Goal: Transaction & Acquisition: Purchase product/service

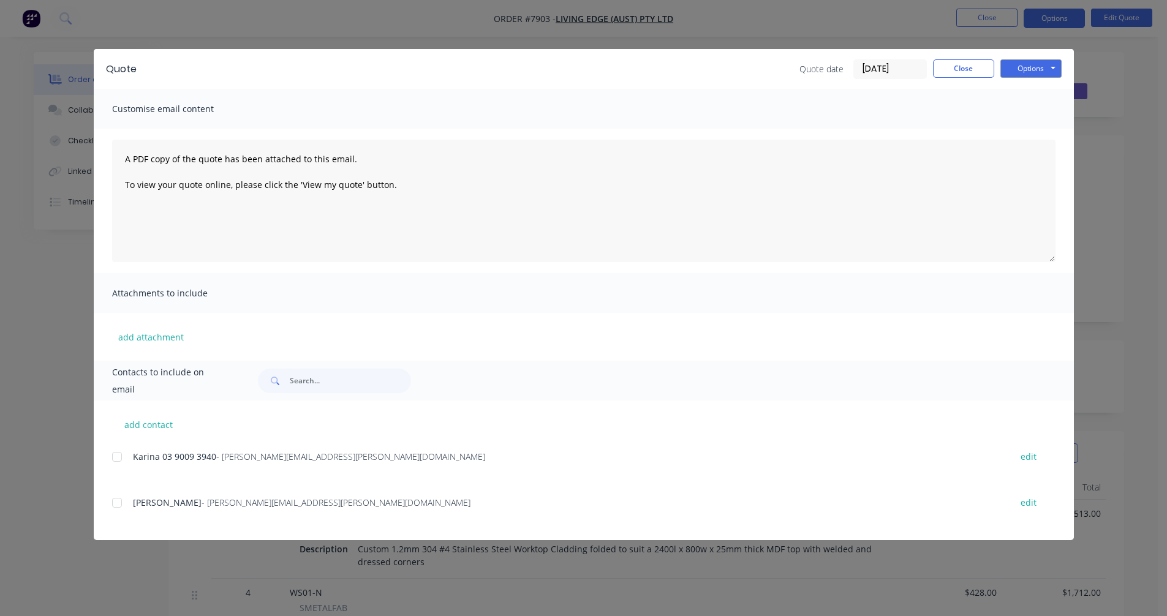
click at [965, 69] on button "Close" at bounding box center [963, 68] width 61 height 18
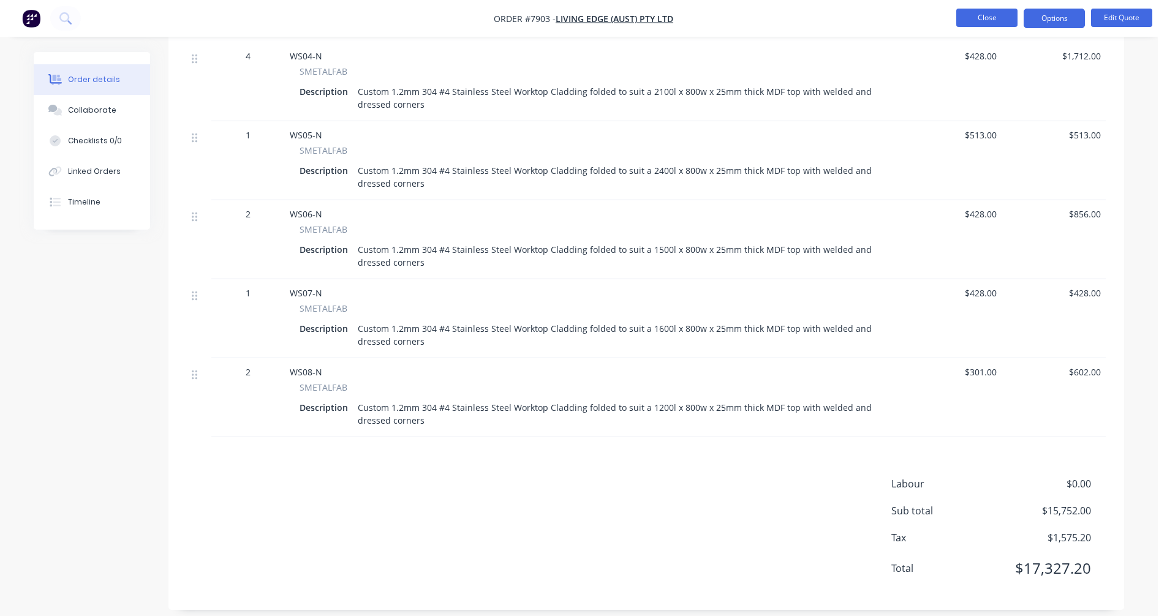
click at [981, 18] on button "Close" at bounding box center [986, 18] width 61 height 18
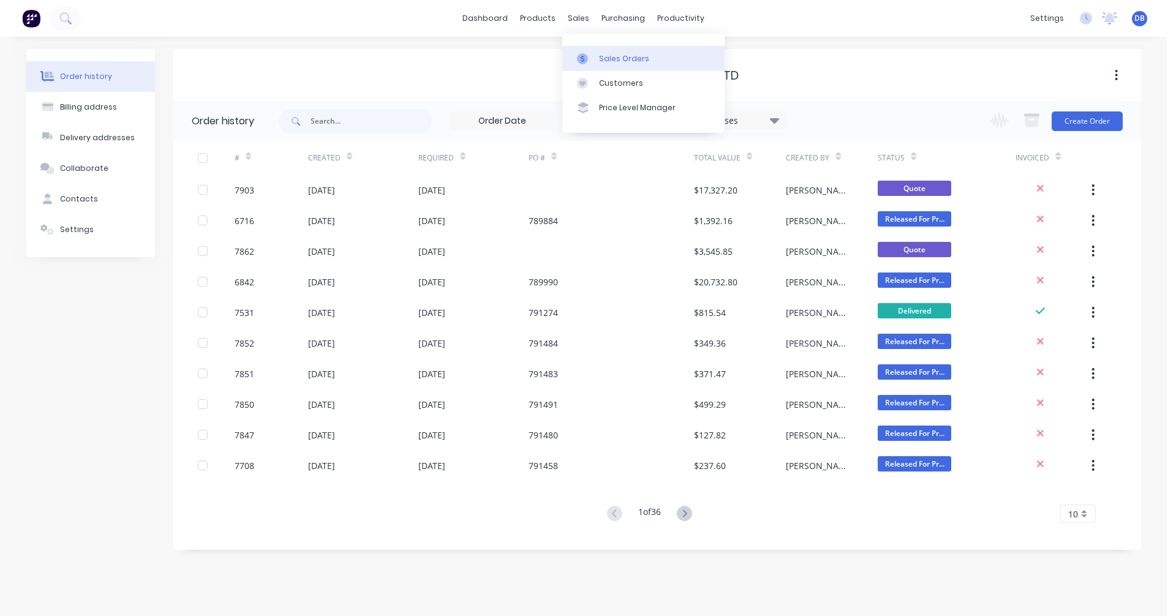
click at [600, 50] on link "Sales Orders" at bounding box center [643, 58] width 162 height 24
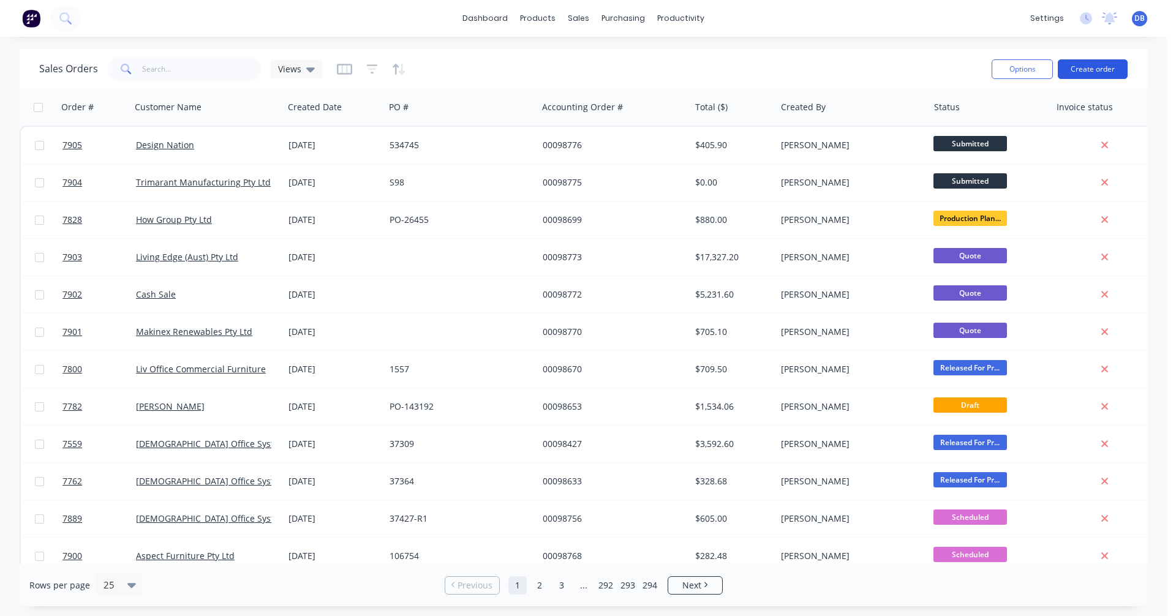
click at [1085, 67] on button "Create order" at bounding box center [1093, 69] width 70 height 20
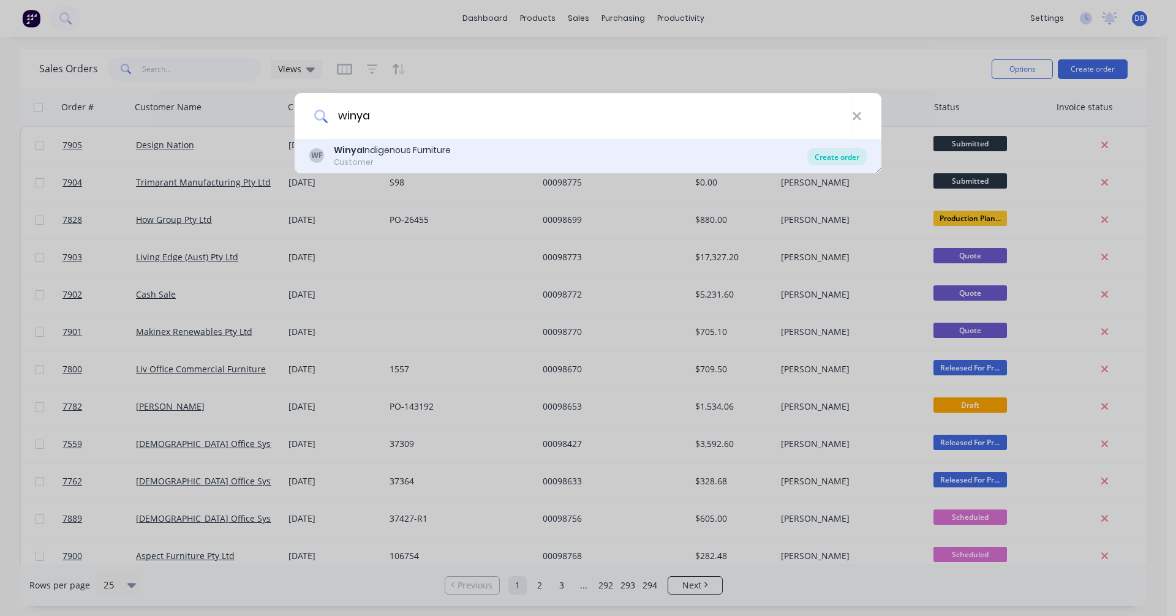
type input "winya"
click at [834, 156] on div "Create order" at bounding box center [836, 156] width 59 height 17
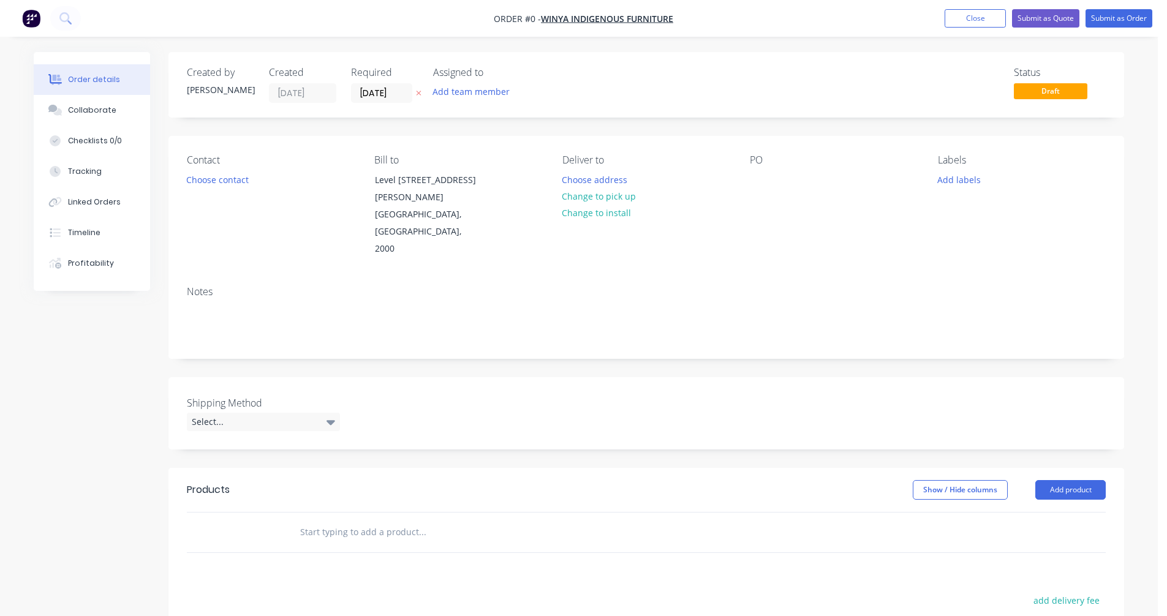
click at [342, 520] on input "text" at bounding box center [421, 532] width 245 height 24
type input "mod-pf"
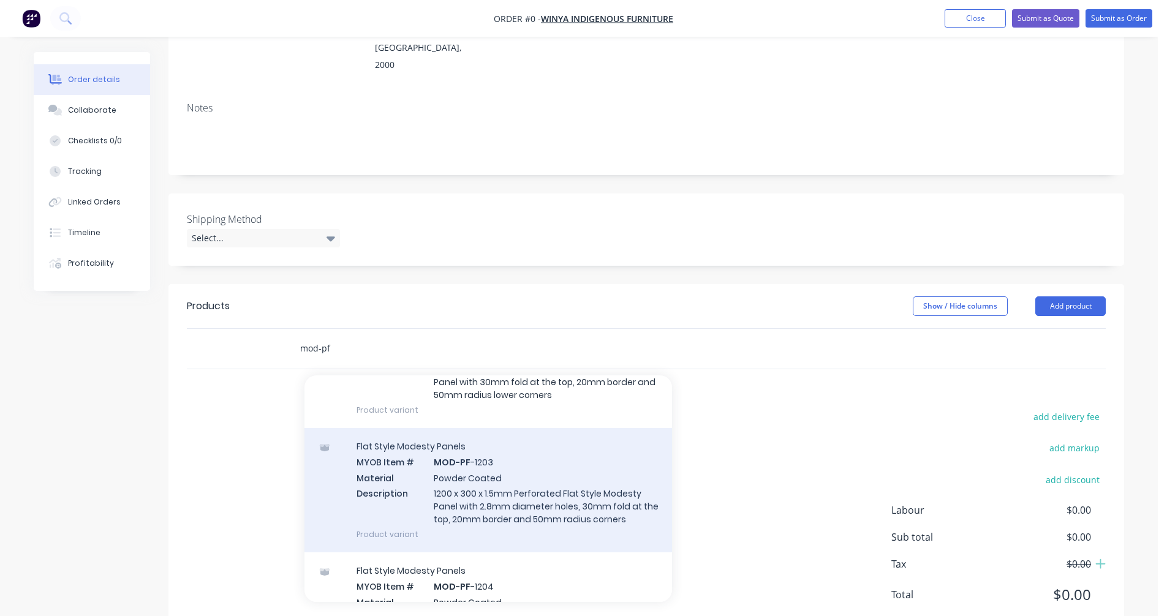
scroll to position [245, 0]
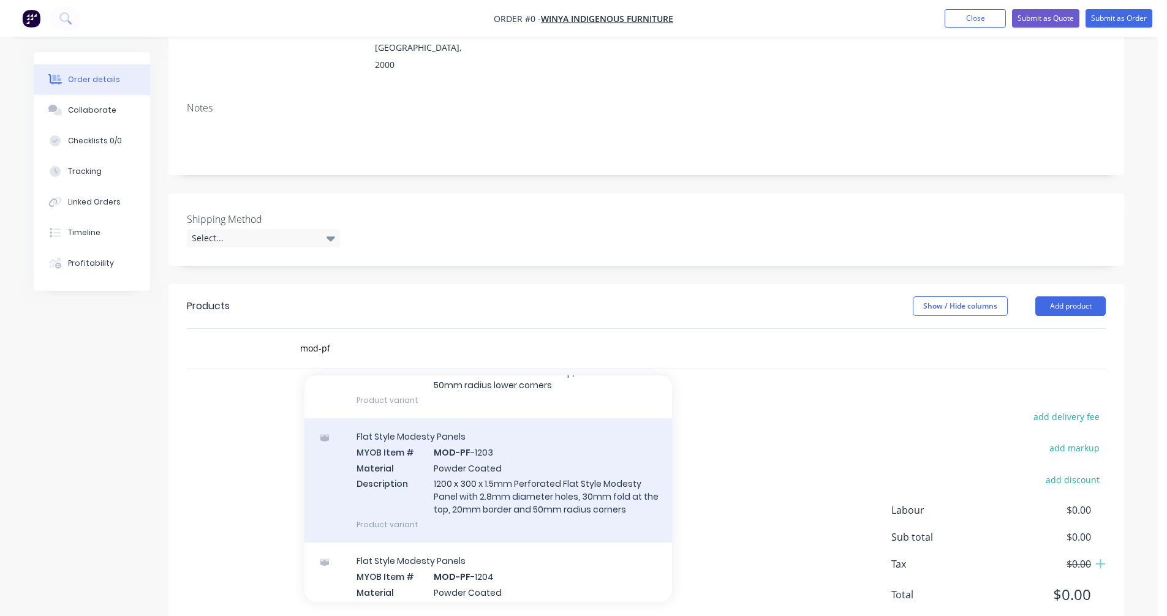
click at [509, 464] on div "Flat Style Modesty Panels MYOB Item # MOD-PF -1203 Material Powder Coated Descr…" at bounding box center [487, 480] width 367 height 124
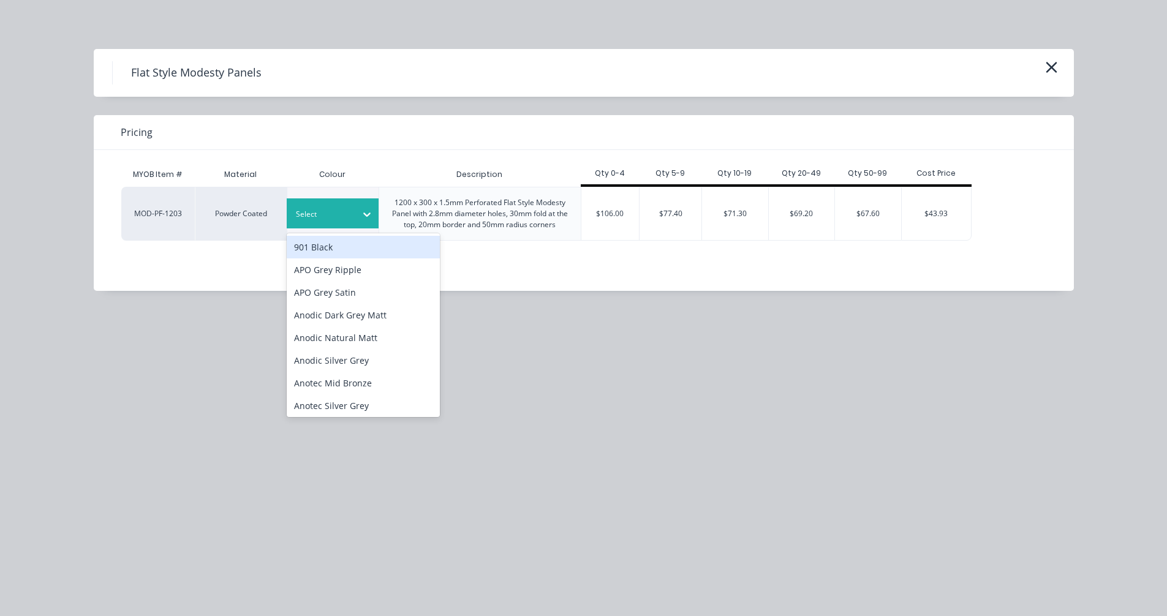
click at [360, 221] on div at bounding box center [367, 215] width 22 height 20
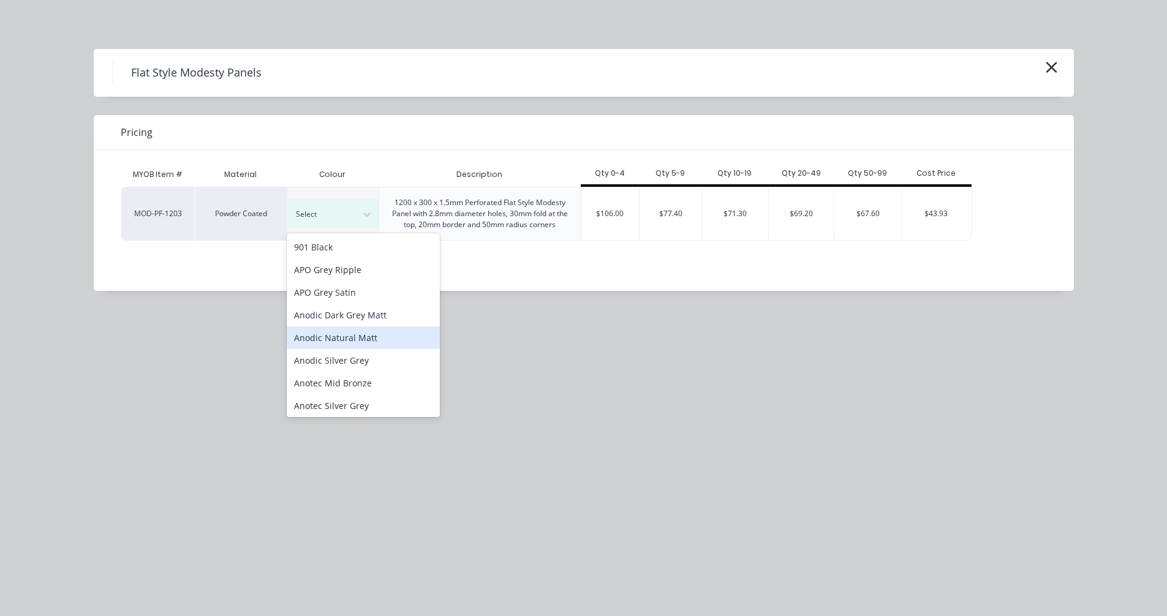
click at [358, 328] on div "Anodic Natural Matt" at bounding box center [363, 337] width 153 height 23
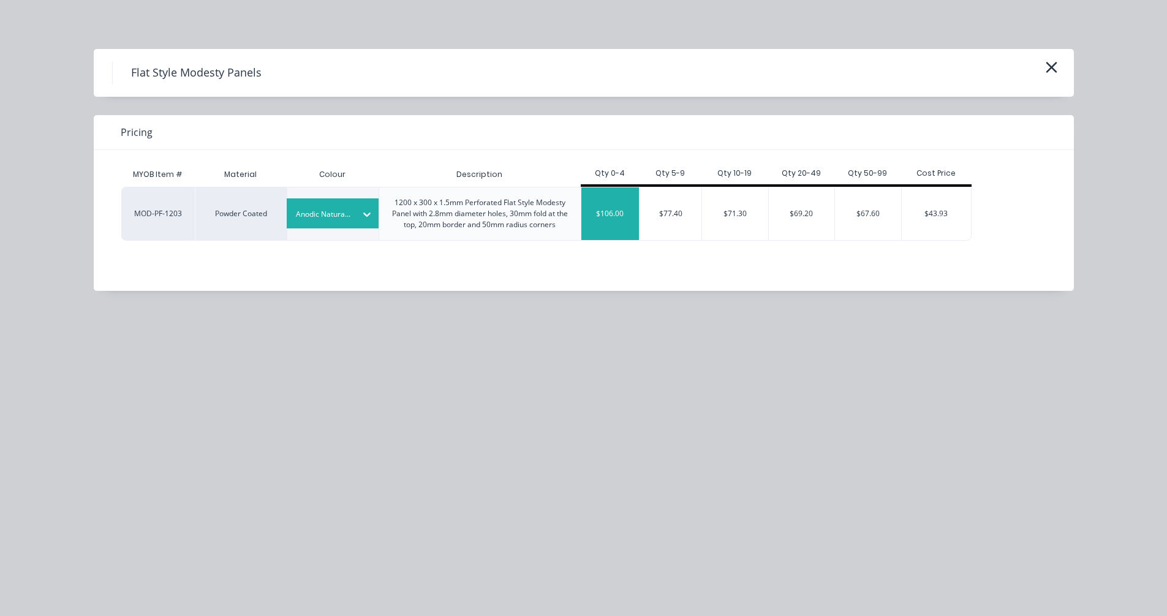
click at [625, 210] on div "$106.00" at bounding box center [610, 213] width 58 height 53
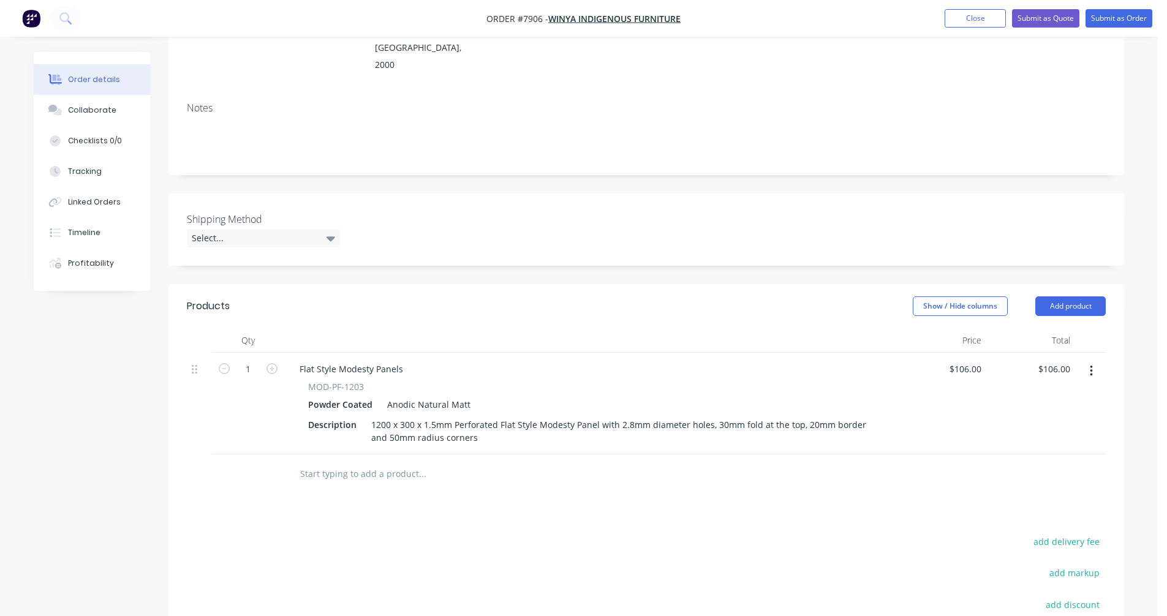
click at [361, 462] on input "text" at bounding box center [421, 474] width 245 height 24
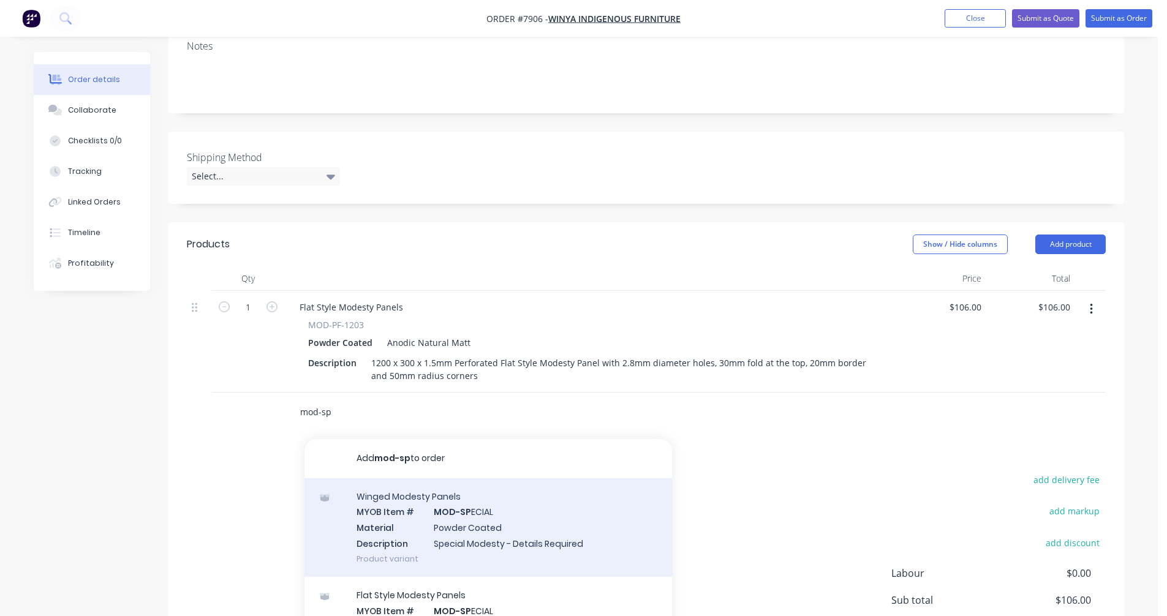
scroll to position [330, 0]
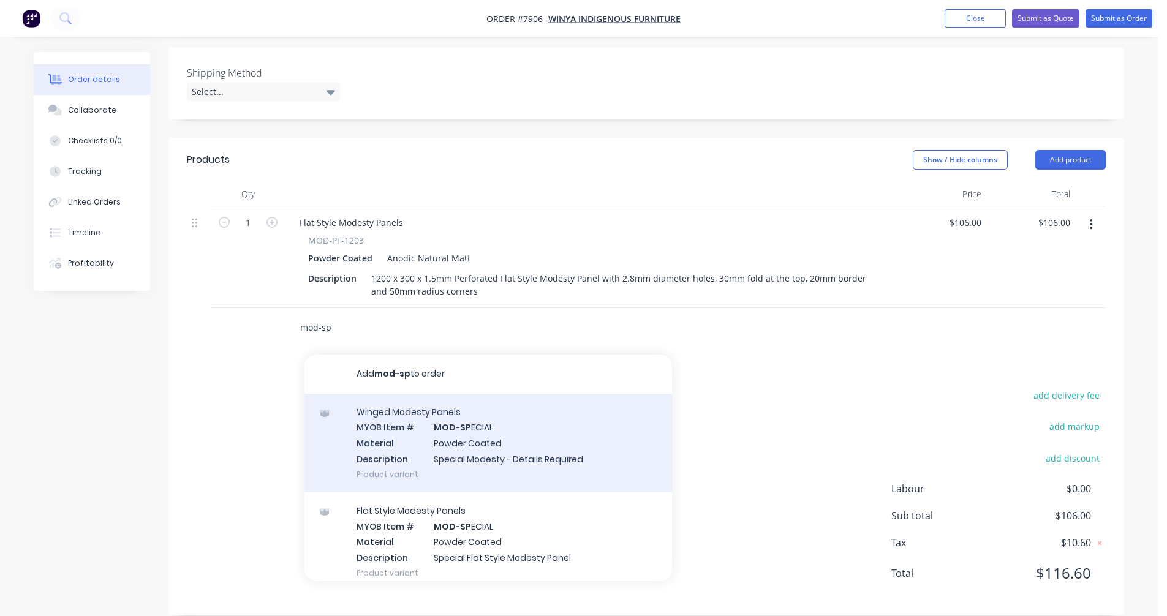
type input "mod-sp"
click at [461, 425] on div "Winged Modesty Panels MYOB Item # MOD-SP ECIAL Material Powder Coated Descripti…" at bounding box center [487, 443] width 367 height 99
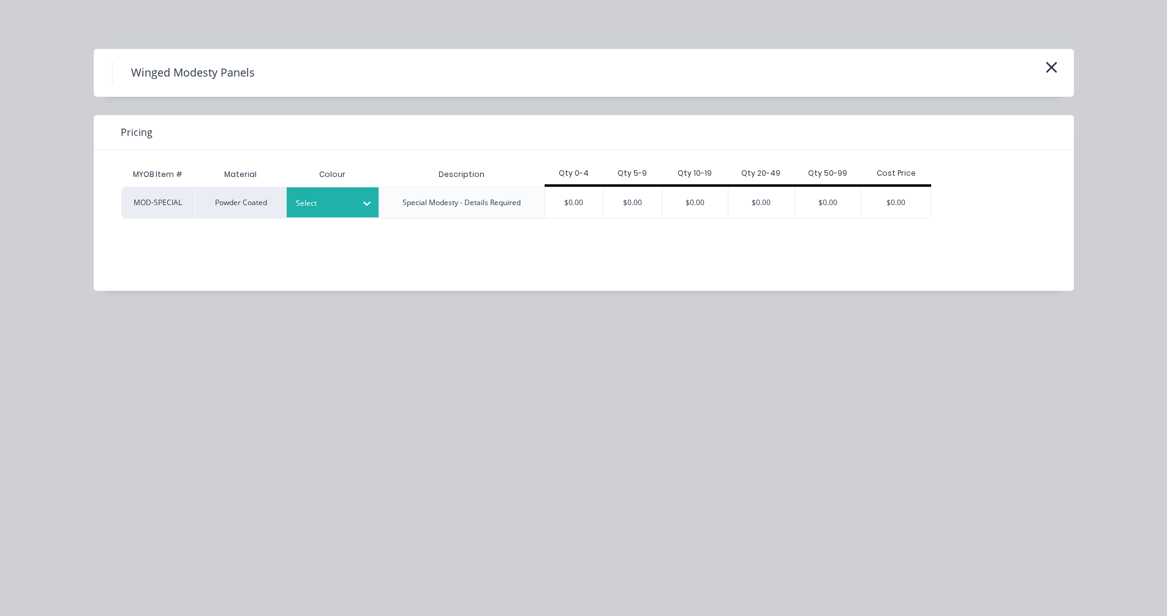
click at [338, 210] on div "Select" at bounding box center [321, 203] width 69 height 16
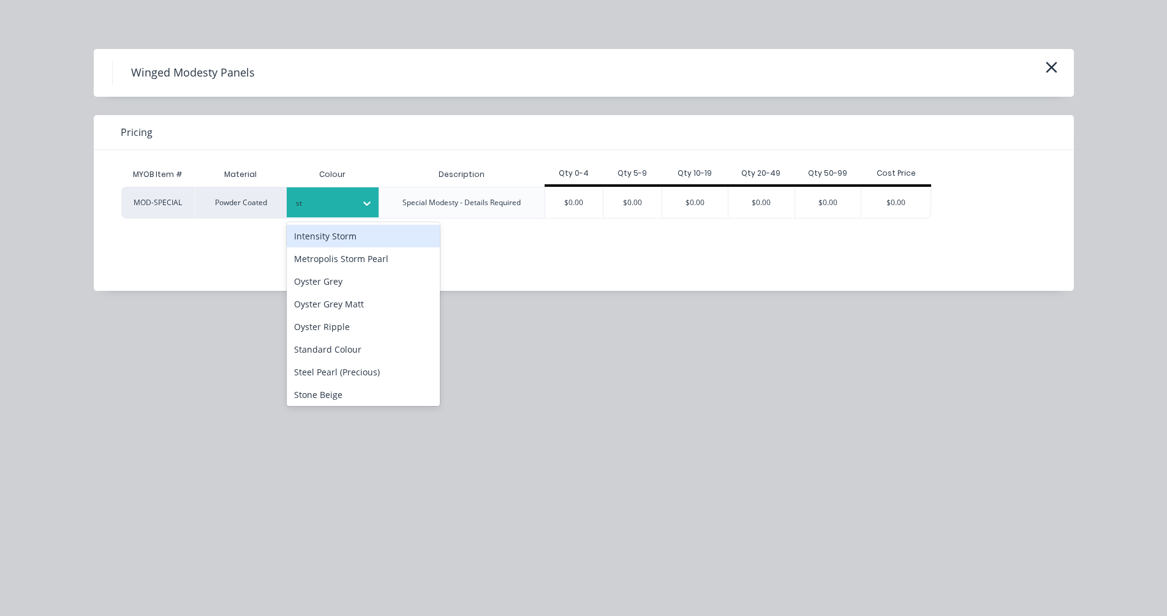
type input "sta"
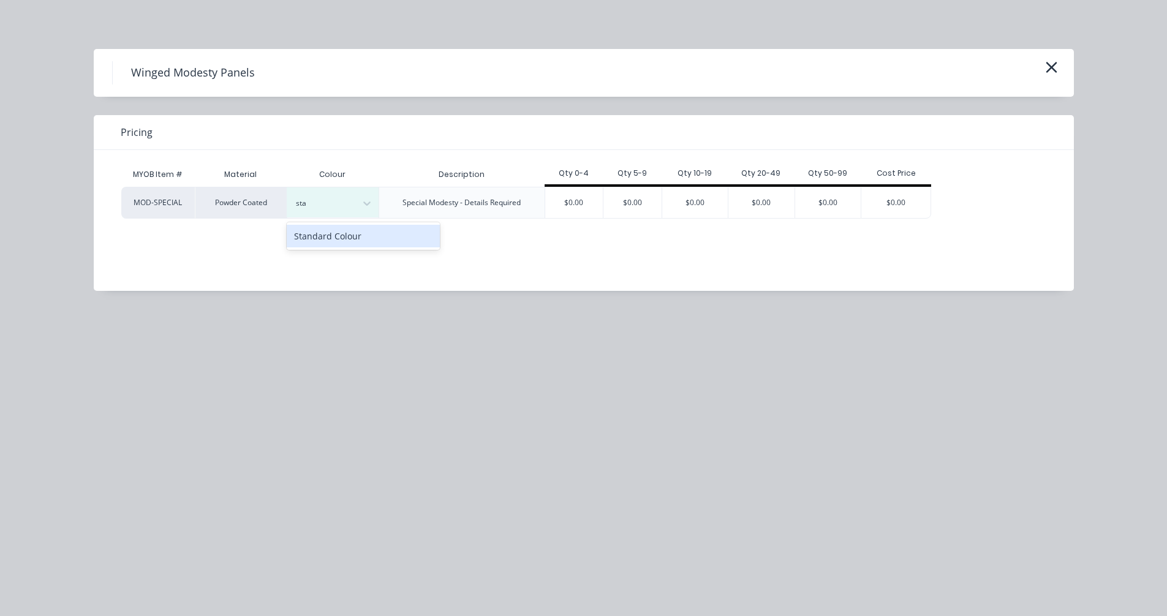
click at [342, 241] on div "Standard Colour" at bounding box center [363, 236] width 153 height 23
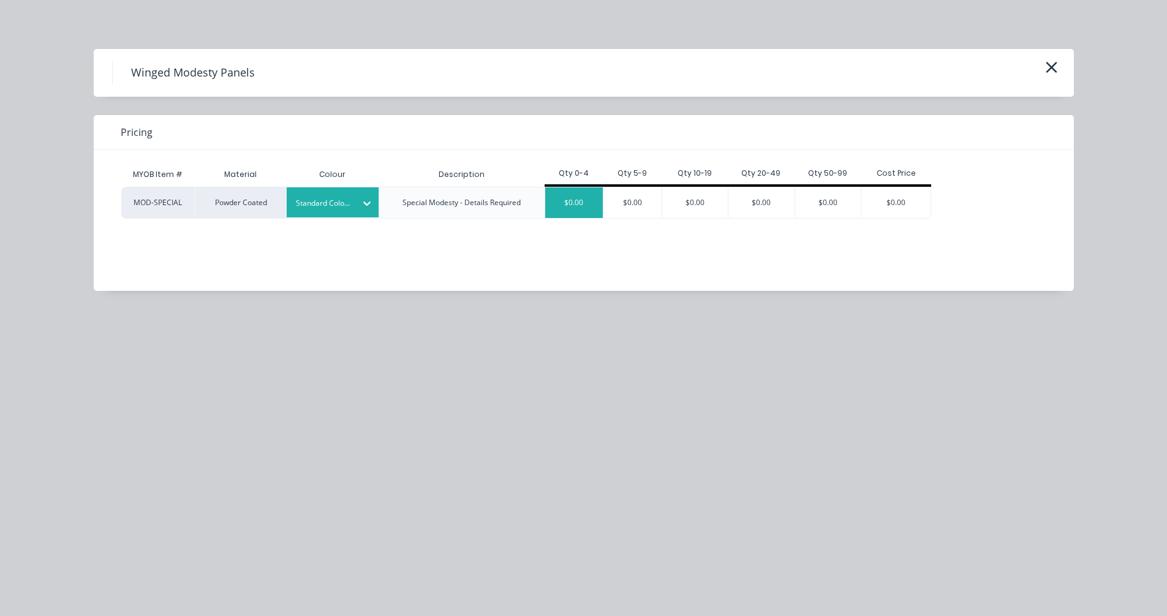
click at [573, 211] on div "$0.00" at bounding box center [574, 202] width 58 height 31
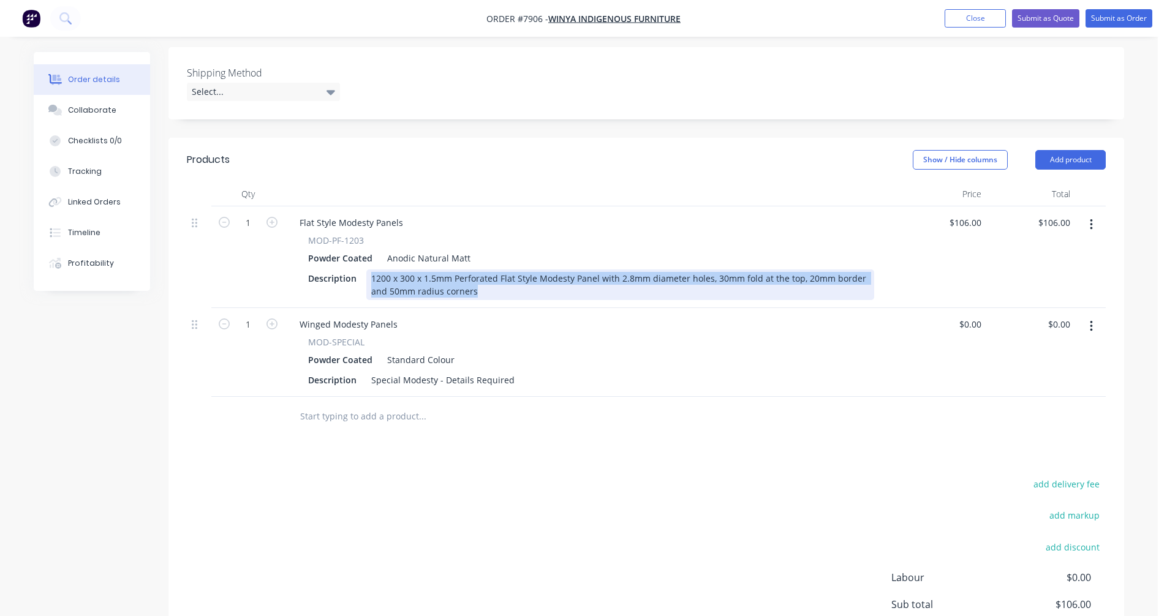
drag, startPoint x: 481, startPoint y: 277, endPoint x: 366, endPoint y: 257, distance: 116.3
click at [366, 269] on div "1200 x 300 x 1.5mm Perforated Flat Style Modesty Panel with 2.8mm diameter hole…" at bounding box center [620, 284] width 508 height 31
copy div "1200 x 300 x 1.5mm Perforated Flat Style Modesty Panel with 2.8mm diameter hole…"
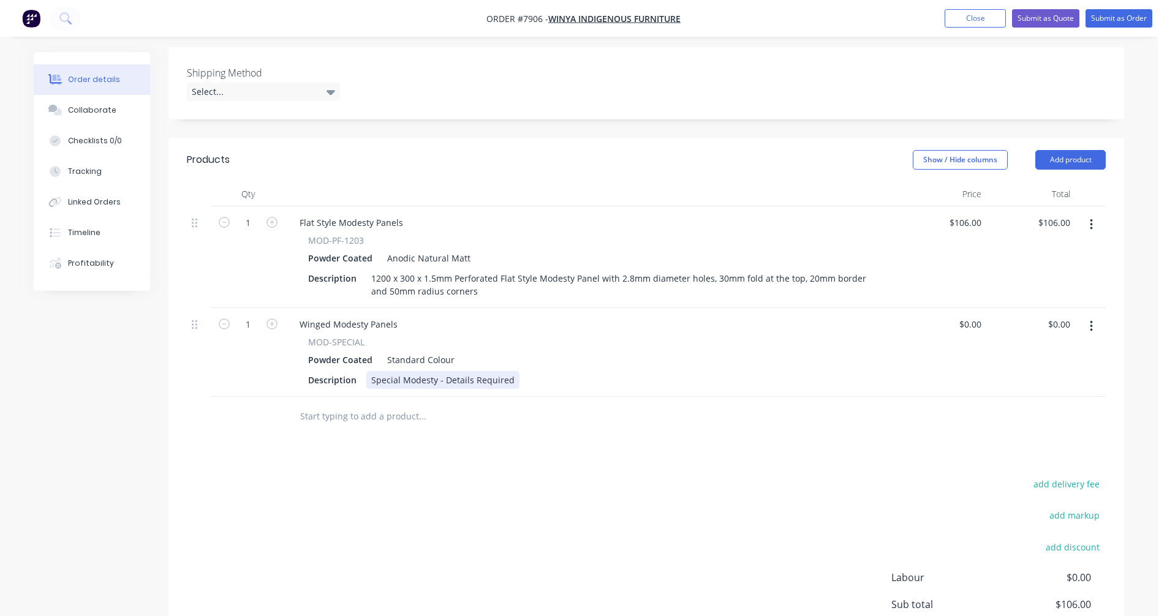
click at [442, 371] on div "Special Modesty - Details Required" at bounding box center [442, 380] width 153 height 18
drag, startPoint x: 510, startPoint y: 362, endPoint x: 364, endPoint y: 369, distance: 146.5
click at [364, 371] on div "Description Special Modesty - Details Required" at bounding box center [588, 380] width 571 height 18
paste div
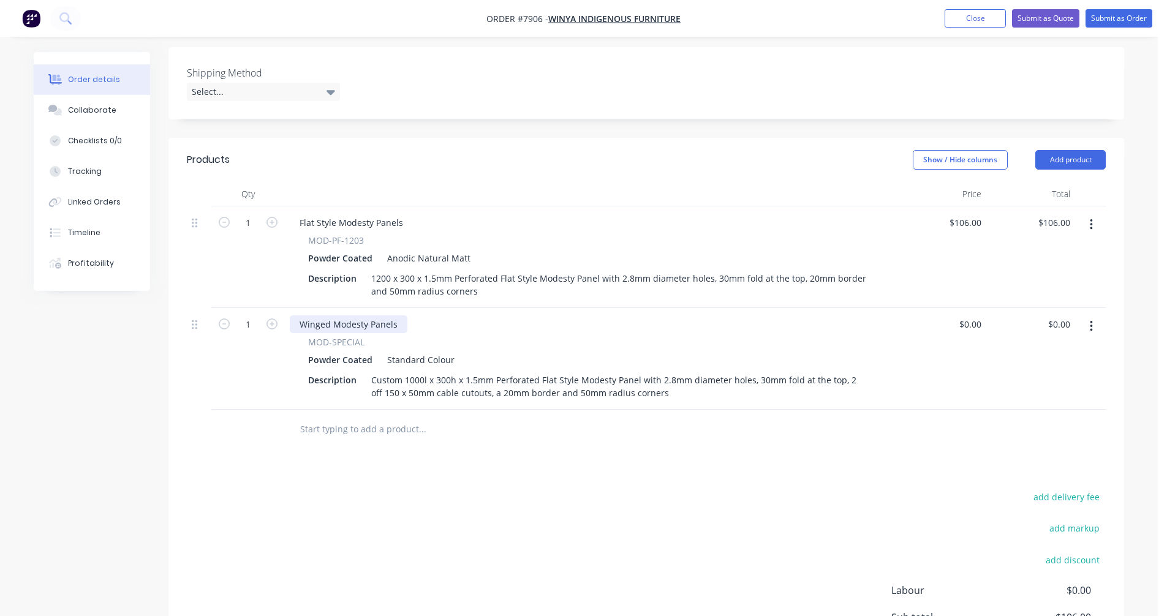
drag, startPoint x: 406, startPoint y: 307, endPoint x: 397, endPoint y: 305, distance: 9.5
click at [405, 315] on div "Winged Modesty Panels" at bounding box center [591, 324] width 603 height 18
click at [396, 315] on div "Winged Modesty Panels" at bounding box center [349, 324] width 118 height 18
drag, startPoint x: 396, startPoint y: 304, endPoint x: 282, endPoint y: 315, distance: 114.4
click at [282, 315] on div "1 Winged Modesty Panels MOD-SPECIAL Powder Coated Standard Colour Description C…" at bounding box center [646, 359] width 919 height 102
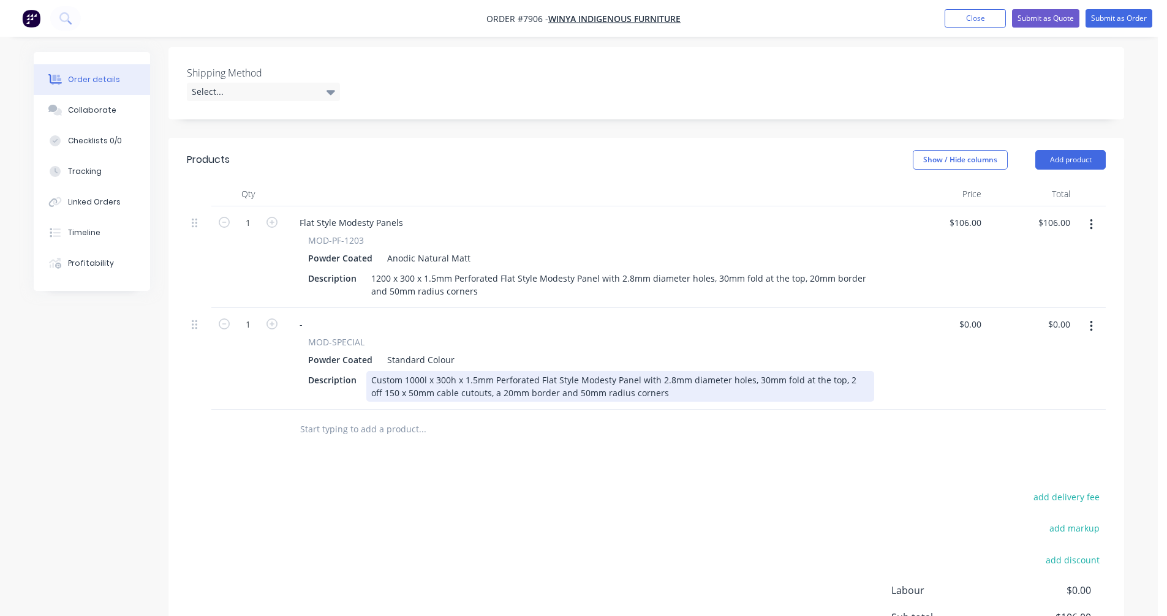
click at [499, 371] on div "Custom 1000l x 300h x 1.5mm Perforated Flat Style Modesty Panel with 2.8mm diam…" at bounding box center [620, 386] width 508 height 31
type input "$163.80"
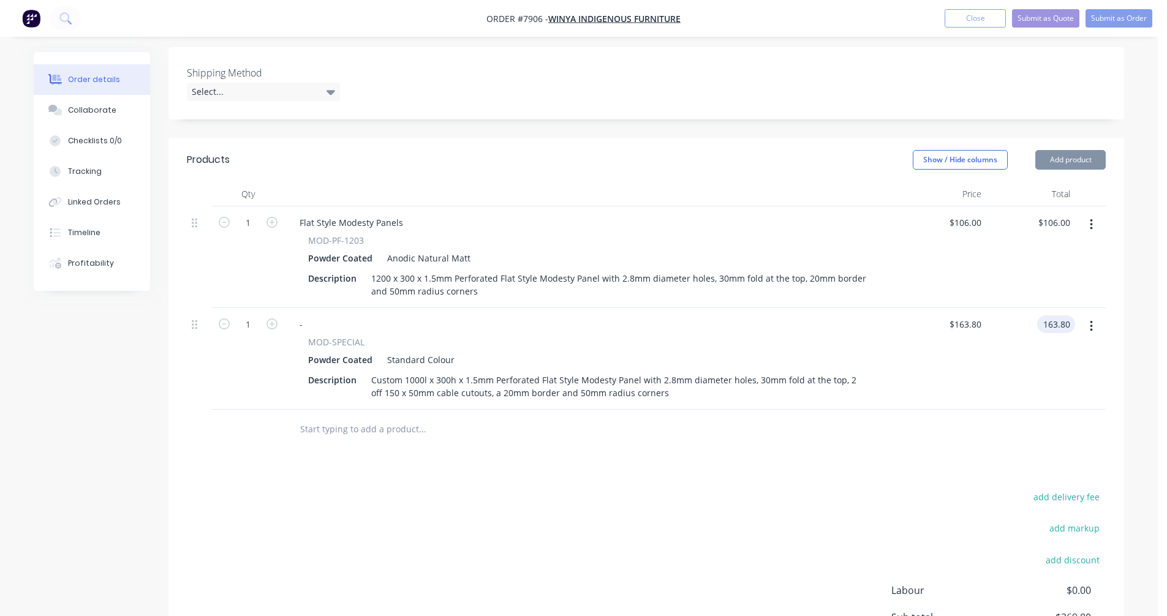
type input "$163.80"
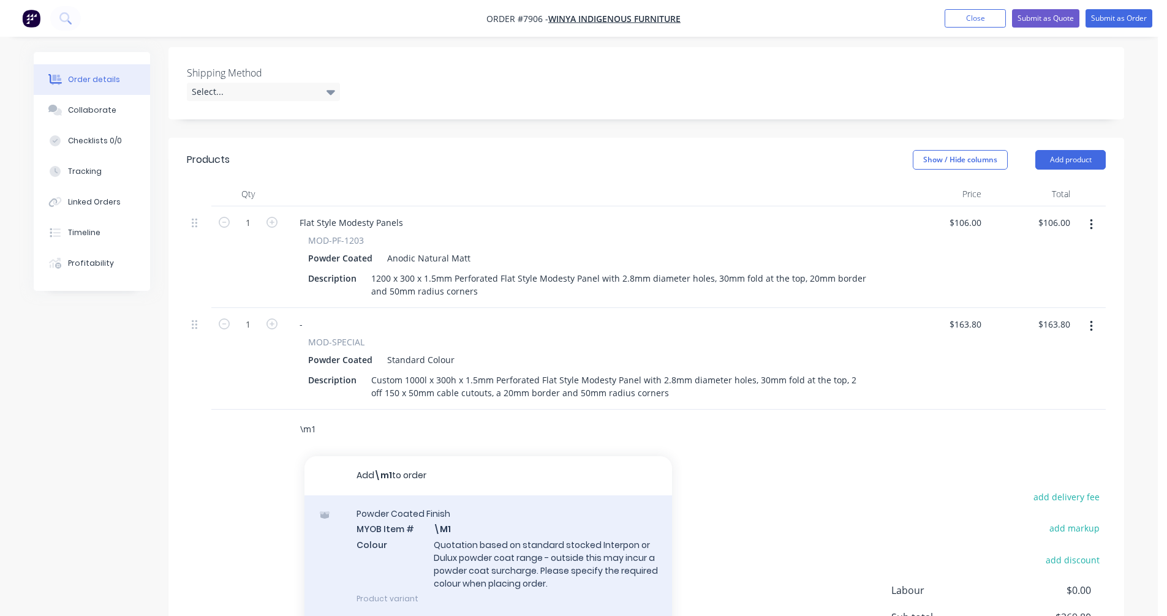
type input "\m1"
click at [518, 543] on div "Powder Coated Finish MYOB Item # \M1 Colour Quotation based on standard stocked…" at bounding box center [487, 555] width 367 height 121
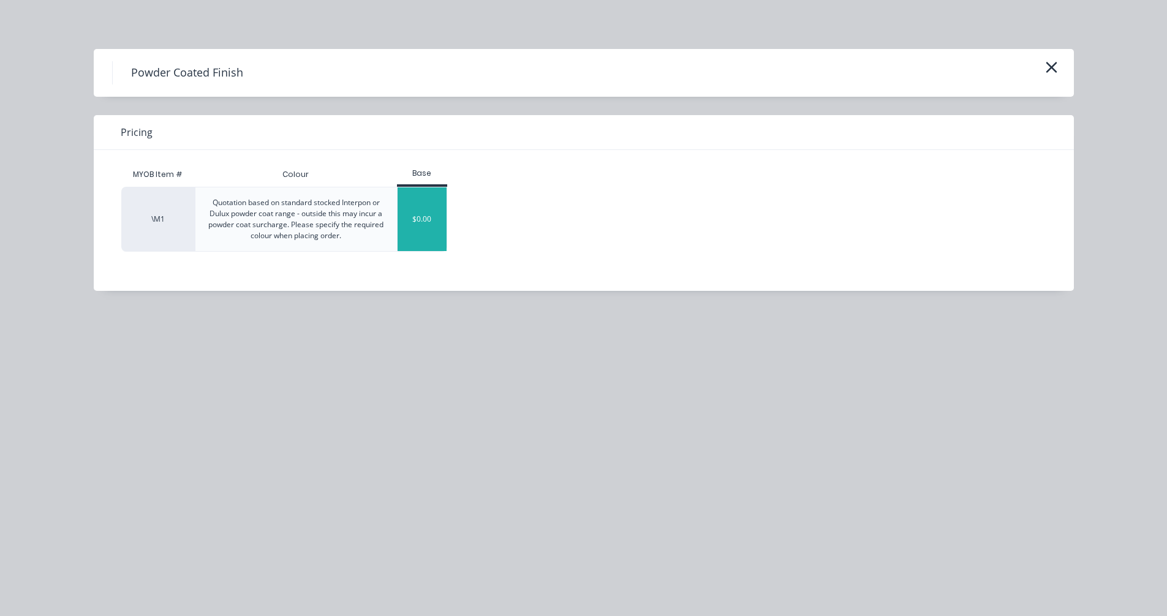
click at [417, 211] on div "$0.00" at bounding box center [422, 219] width 50 height 64
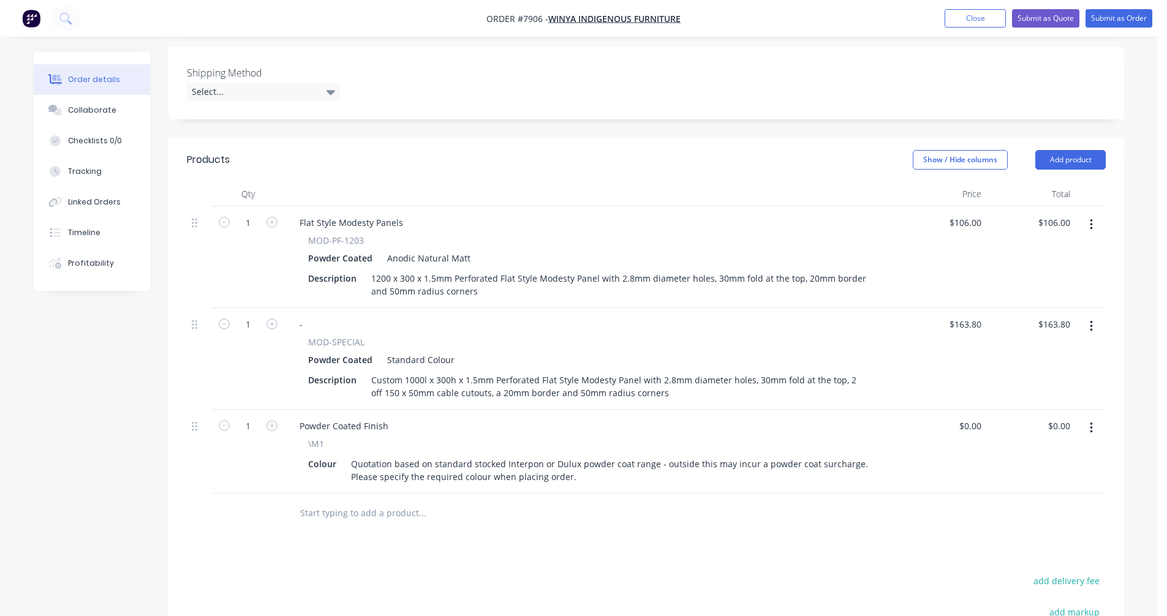
click at [1094, 214] on button "button" at bounding box center [1091, 225] width 29 height 22
click at [1028, 322] on div "Delete" at bounding box center [1047, 331] width 94 height 18
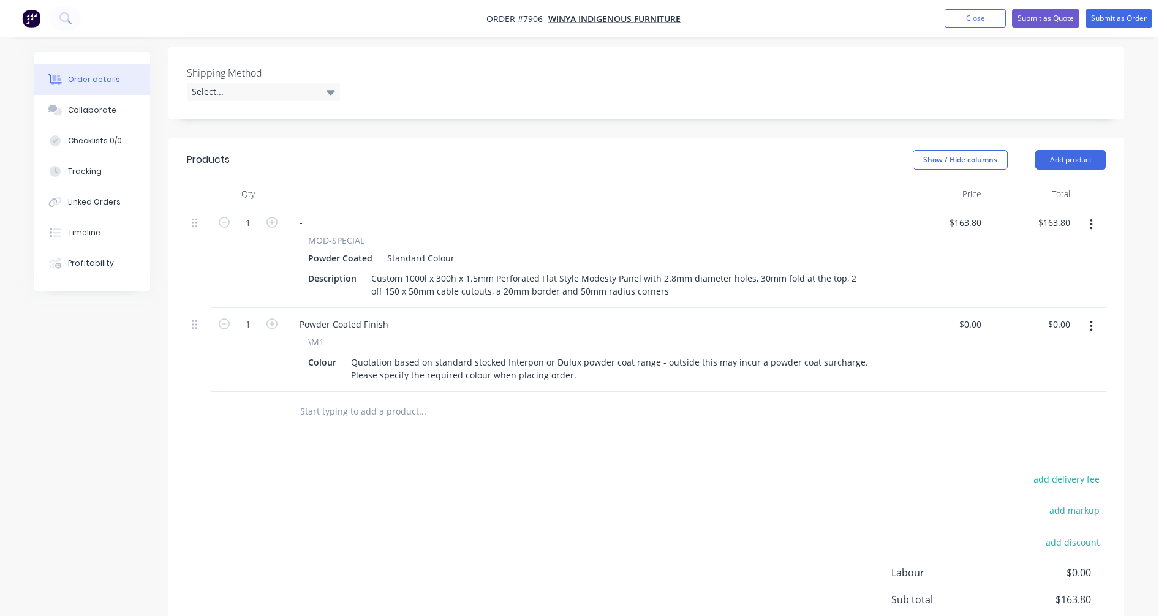
click at [371, 399] on input "text" at bounding box center [421, 411] width 245 height 24
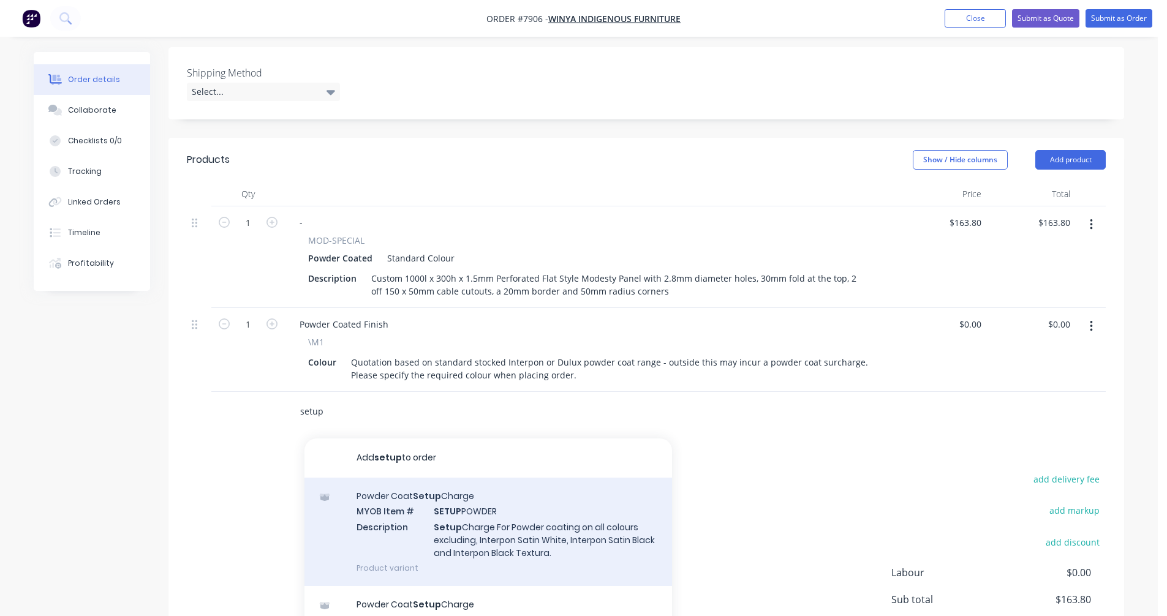
type input "setup"
click at [489, 529] on div "Powder Coat Setup Charge MYOB Item # SETUP POWDER Description Setup Charge For …" at bounding box center [487, 532] width 367 height 108
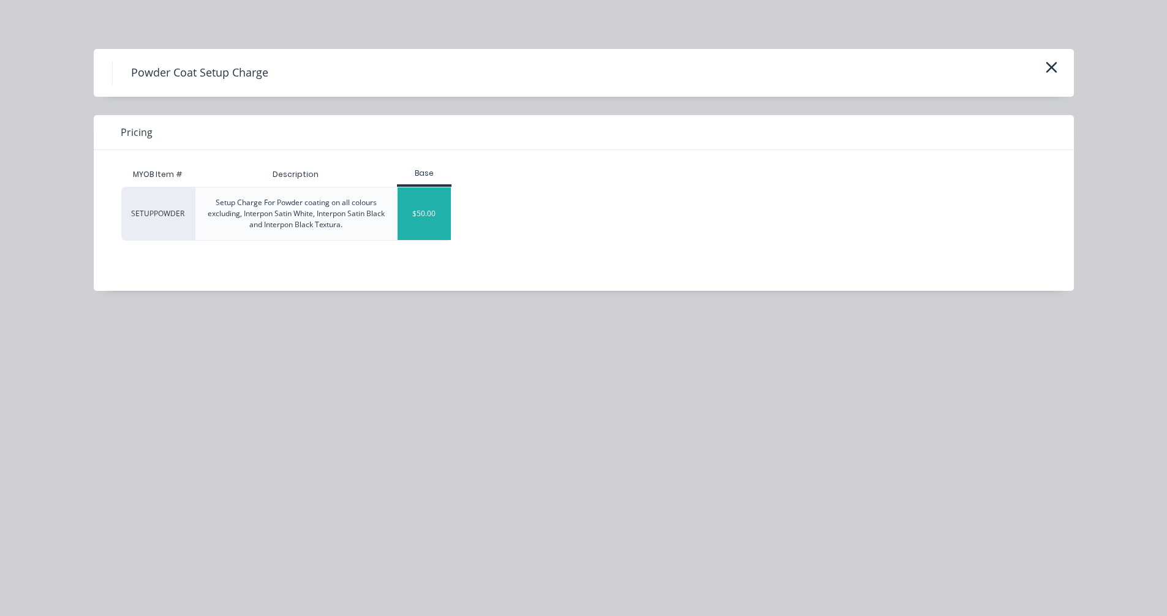
click at [411, 202] on div "$50.00" at bounding box center [423, 213] width 53 height 53
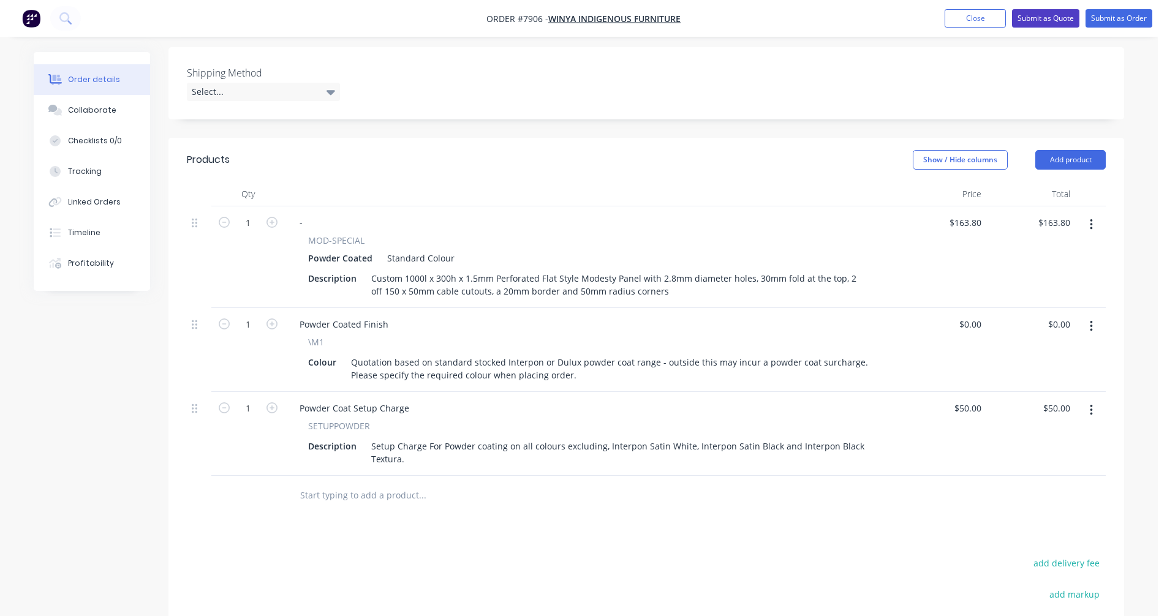
click at [1044, 17] on button "Submit as Quote" at bounding box center [1045, 18] width 67 height 18
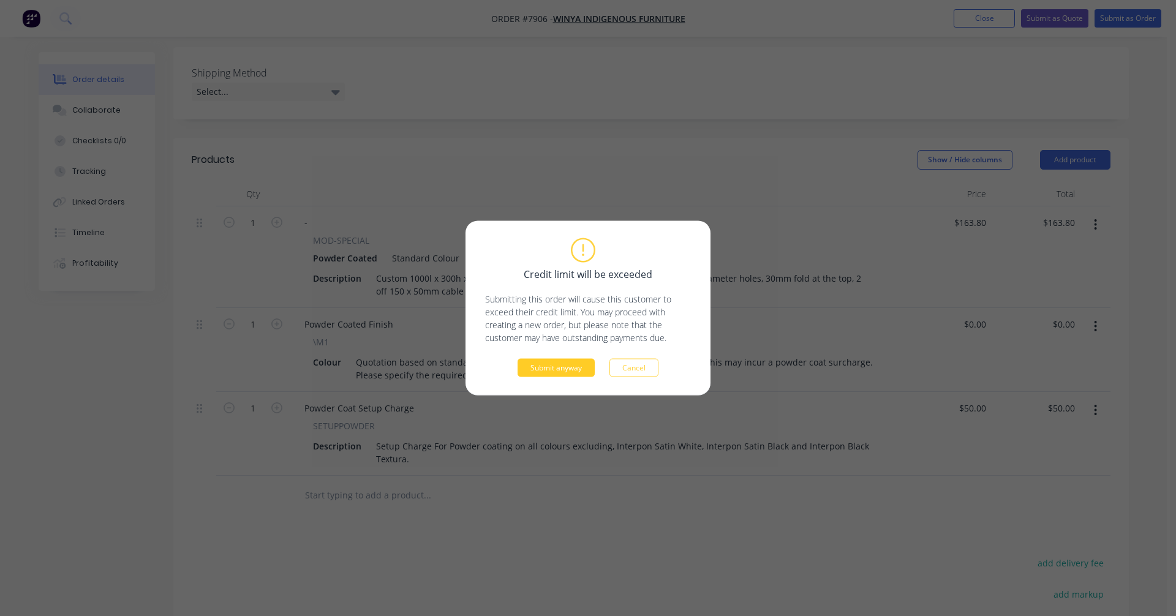
click at [559, 369] on button "Submit anyway" at bounding box center [556, 368] width 77 height 18
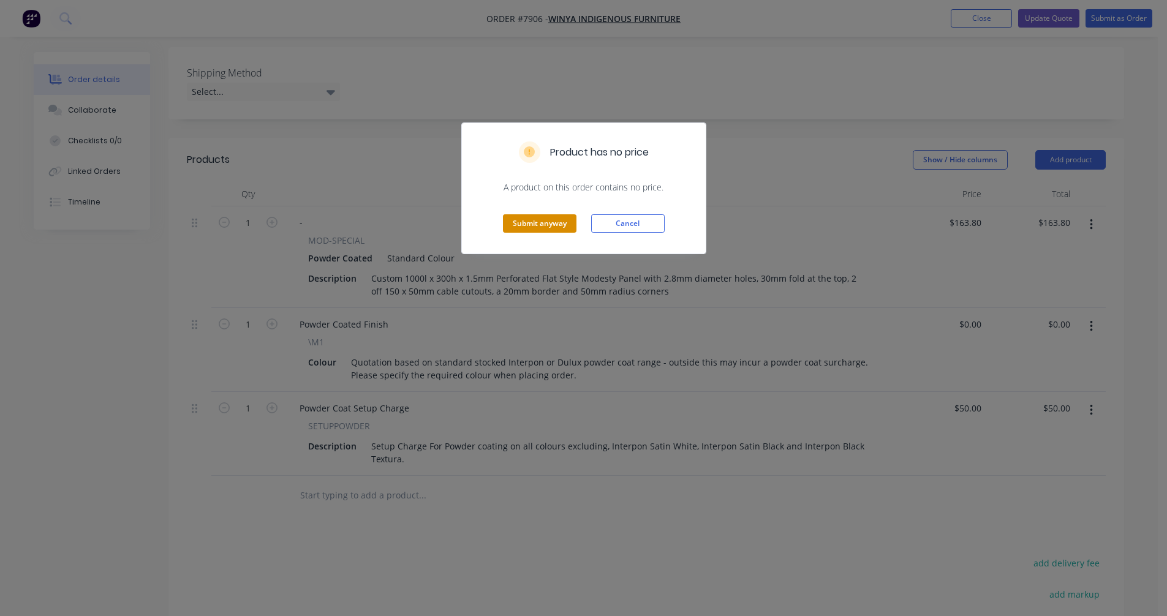
click at [527, 218] on button "Submit anyway" at bounding box center [539, 223] width 73 height 18
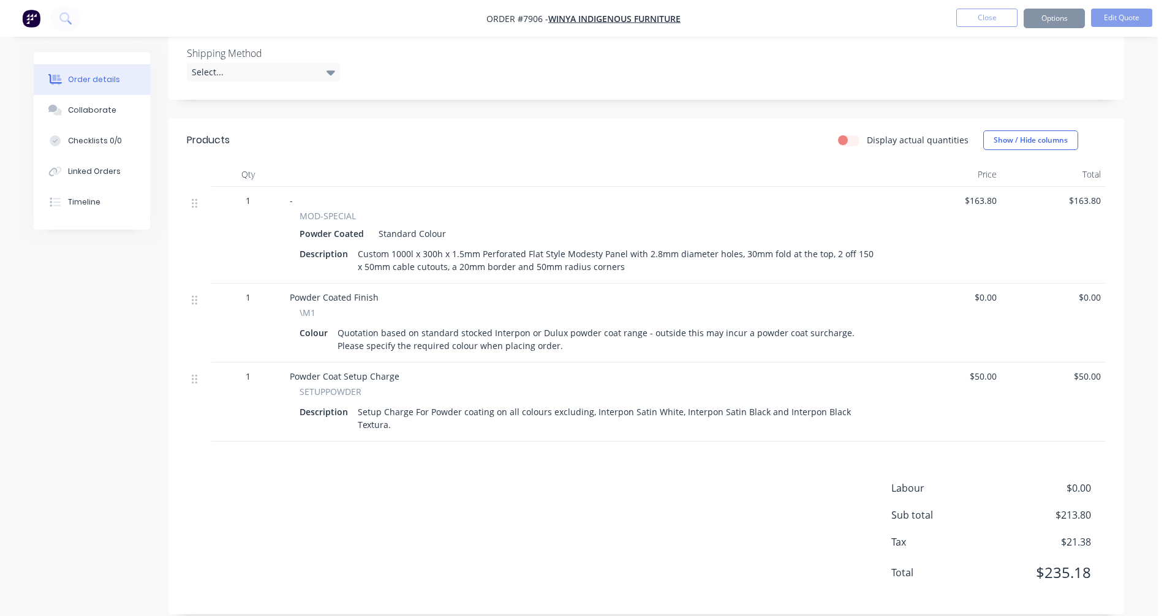
scroll to position [299, 0]
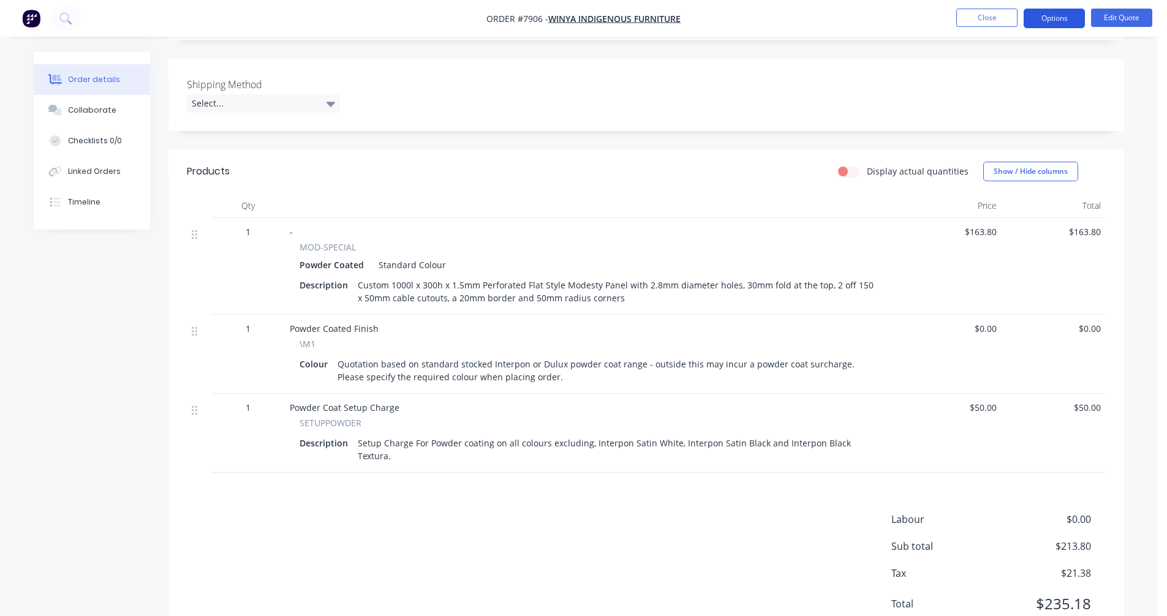
click at [1047, 15] on button "Options" at bounding box center [1053, 19] width 61 height 20
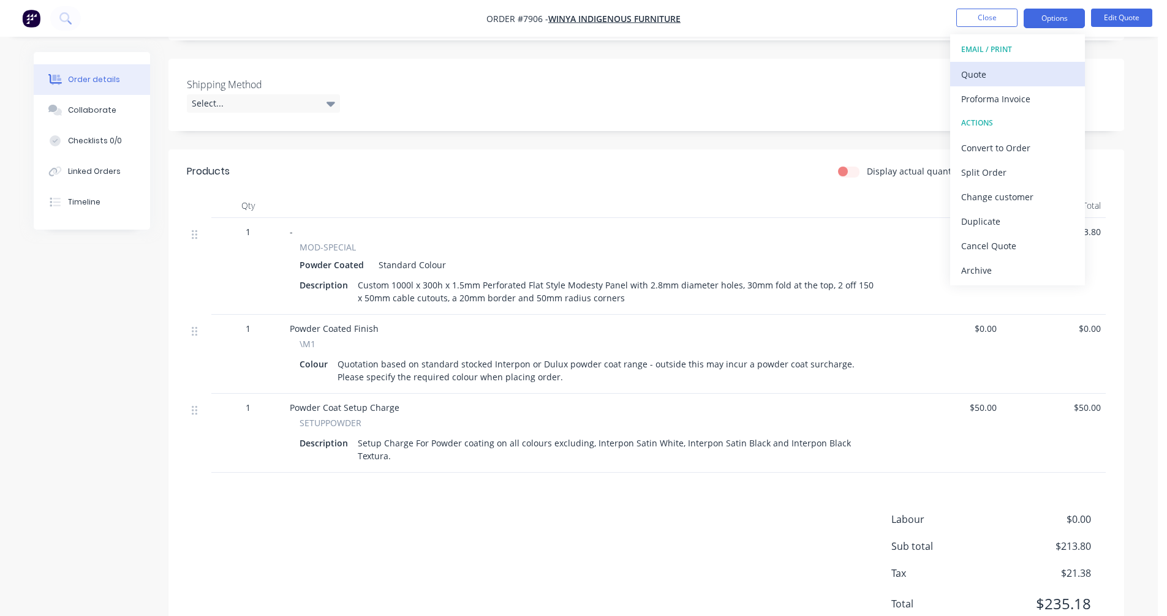
click at [969, 72] on div "Quote" at bounding box center [1017, 75] width 113 height 18
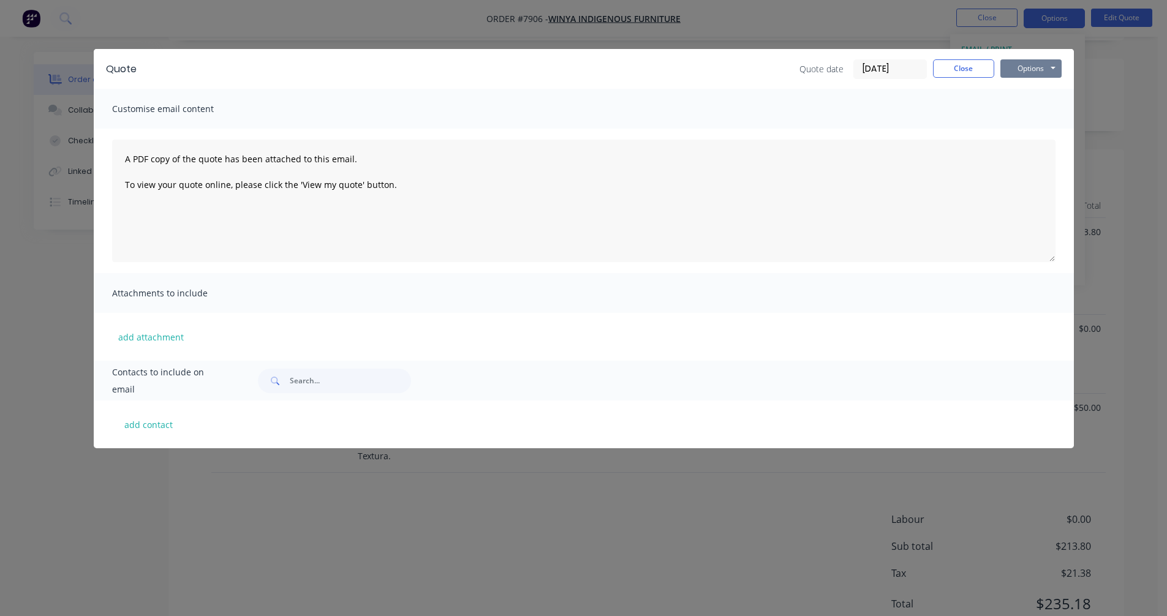
click at [1039, 70] on button "Options" at bounding box center [1030, 68] width 61 height 18
click at [1040, 89] on button "Preview" at bounding box center [1039, 90] width 78 height 20
drag, startPoint x: 969, startPoint y: 67, endPoint x: 973, endPoint y: 61, distance: 8.0
click at [969, 67] on button "Close" at bounding box center [963, 68] width 61 height 18
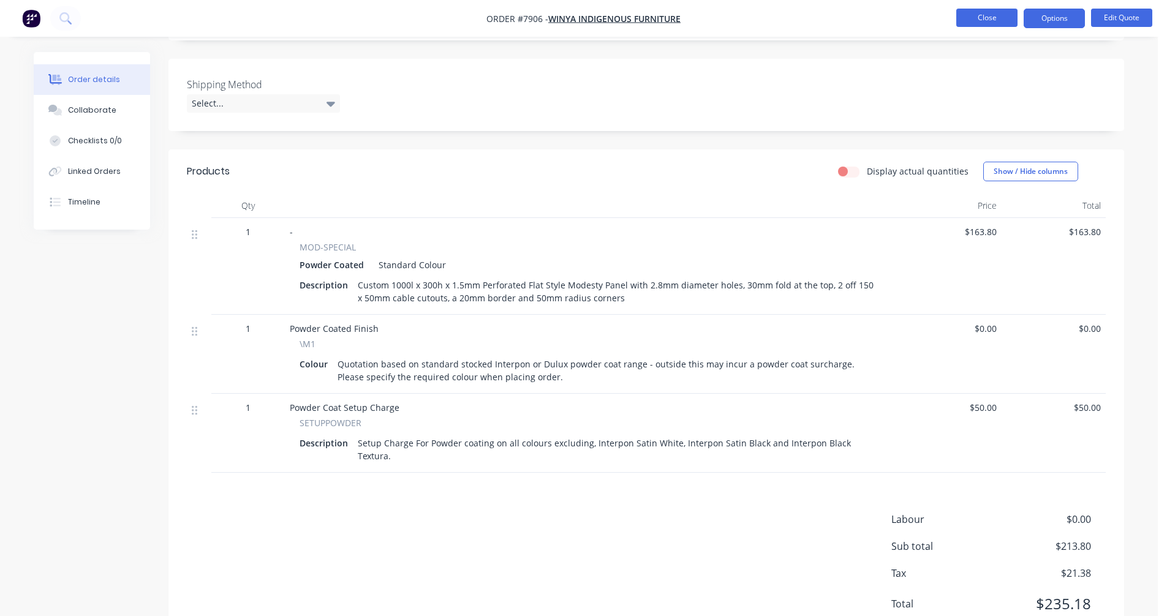
click at [985, 19] on button "Close" at bounding box center [986, 18] width 61 height 18
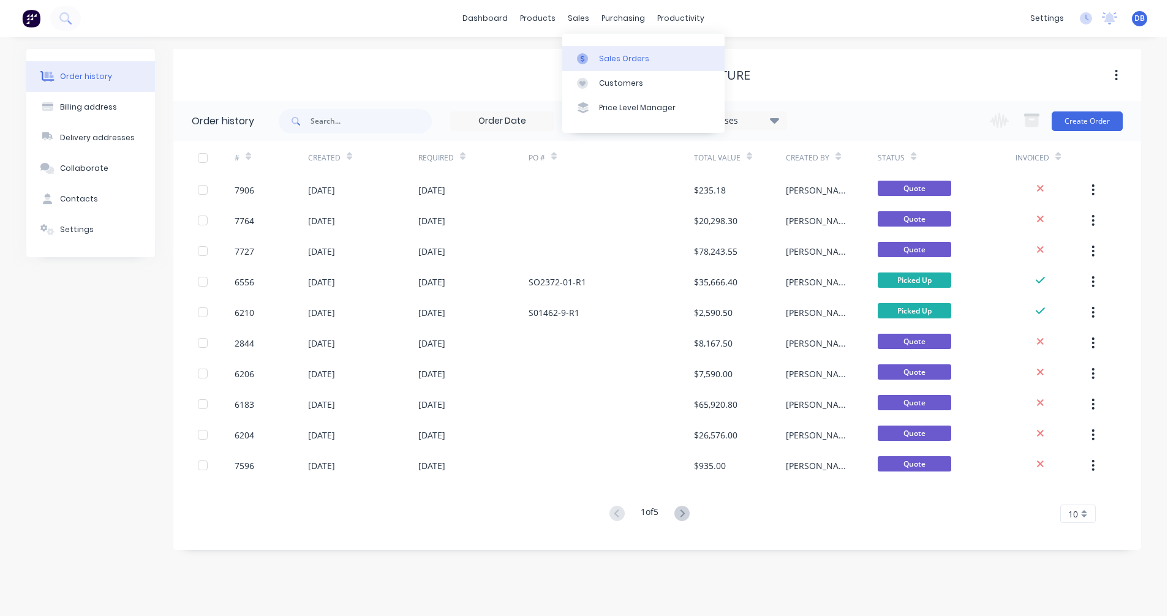
click at [599, 61] on div "Sales Orders" at bounding box center [624, 58] width 50 height 11
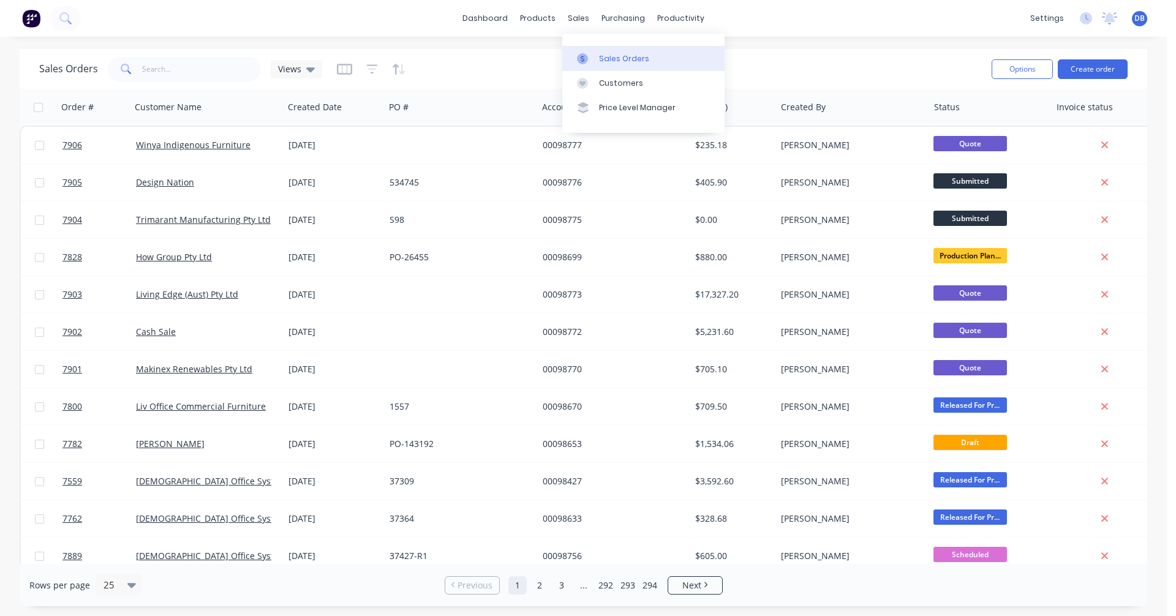
click at [612, 58] on div "Sales Orders" at bounding box center [624, 58] width 50 height 11
click at [1093, 67] on button "Create order" at bounding box center [1093, 69] width 70 height 20
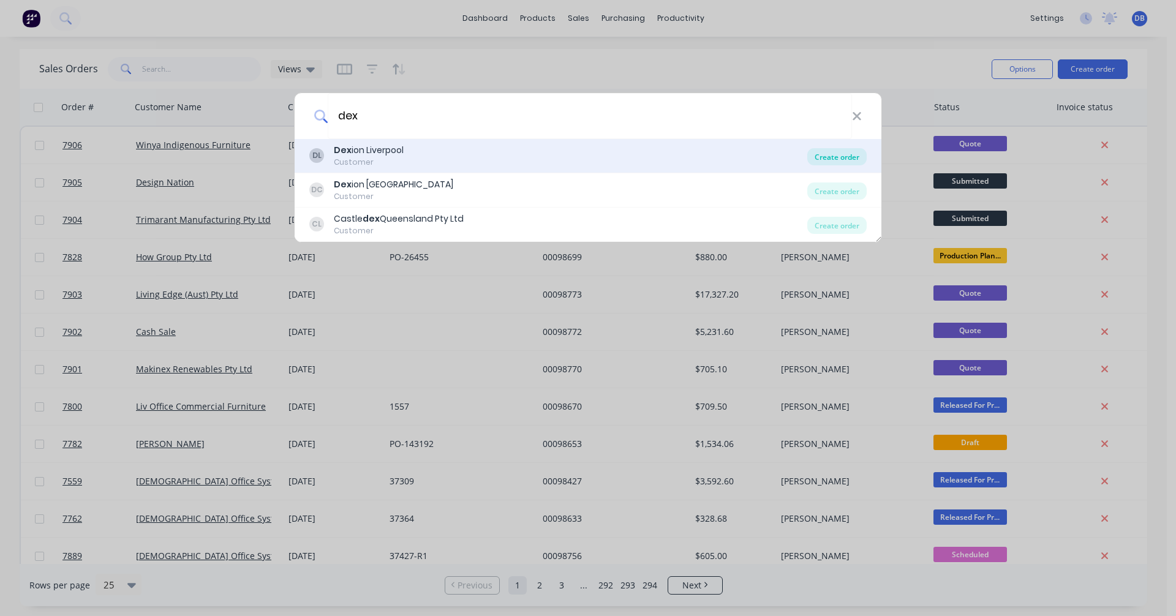
type input "dex"
click at [838, 159] on div "Create order" at bounding box center [836, 156] width 59 height 17
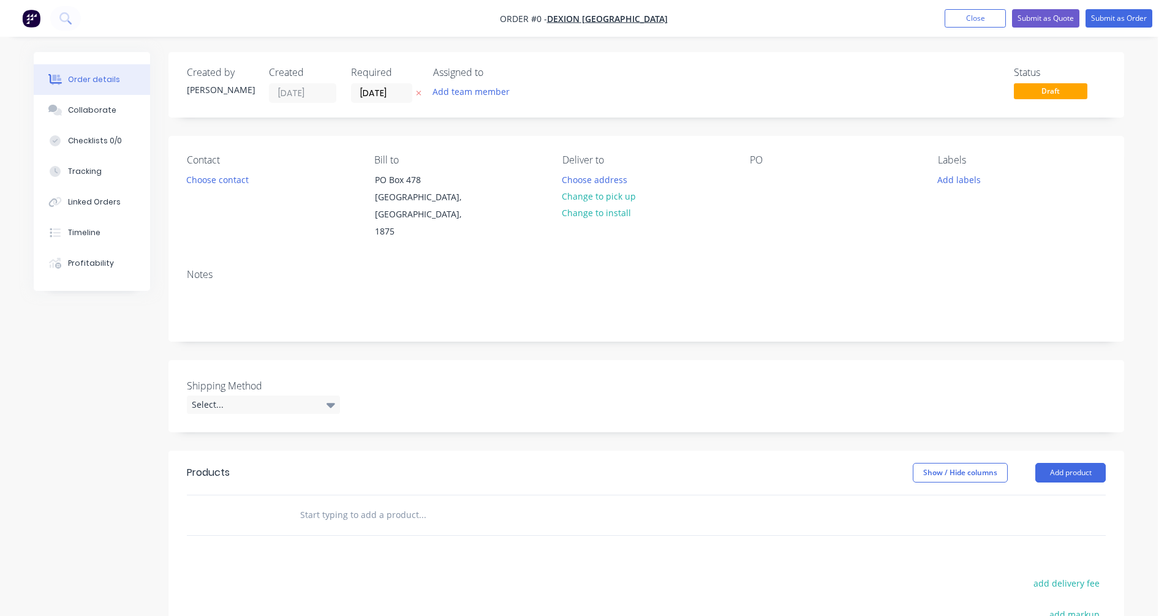
click at [337, 503] on input "text" at bounding box center [421, 515] width 245 height 24
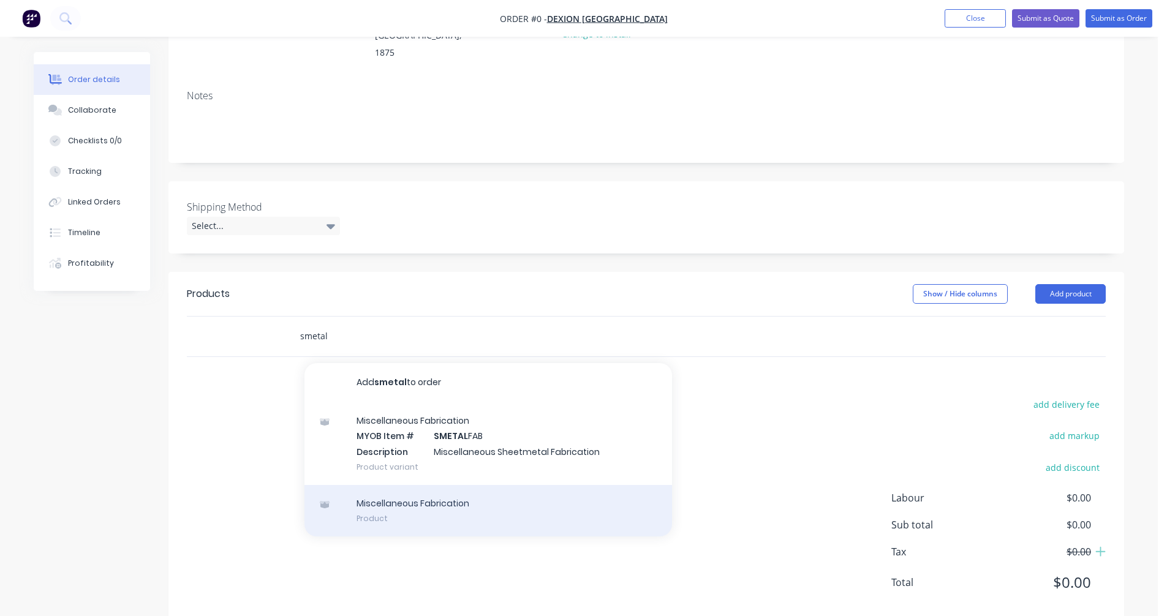
scroll to position [184, 0]
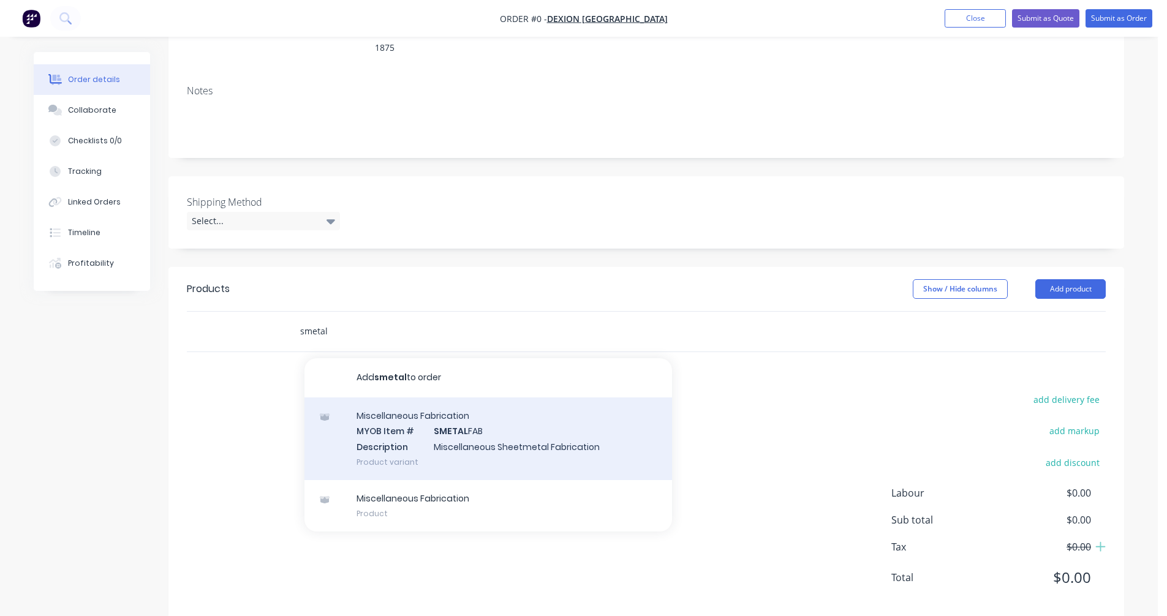
type input "smetal"
click at [437, 429] on div "Miscellaneous Fabrication MYOB Item # SMETAL FAB Description Miscellaneous Shee…" at bounding box center [487, 438] width 367 height 83
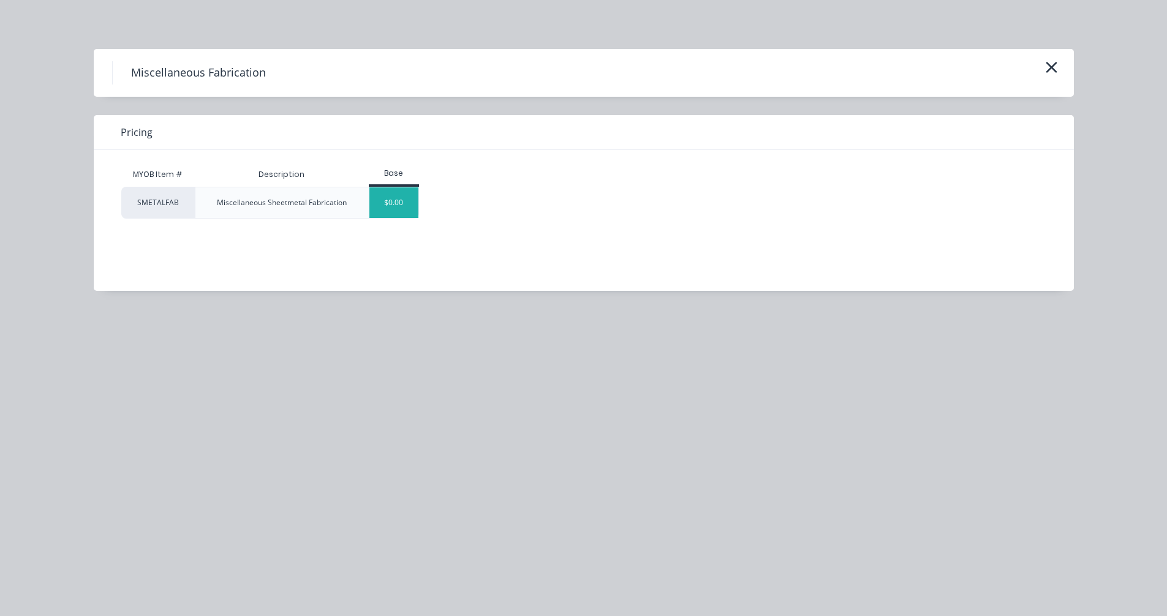
click at [393, 206] on div "$0.00" at bounding box center [394, 202] width 50 height 31
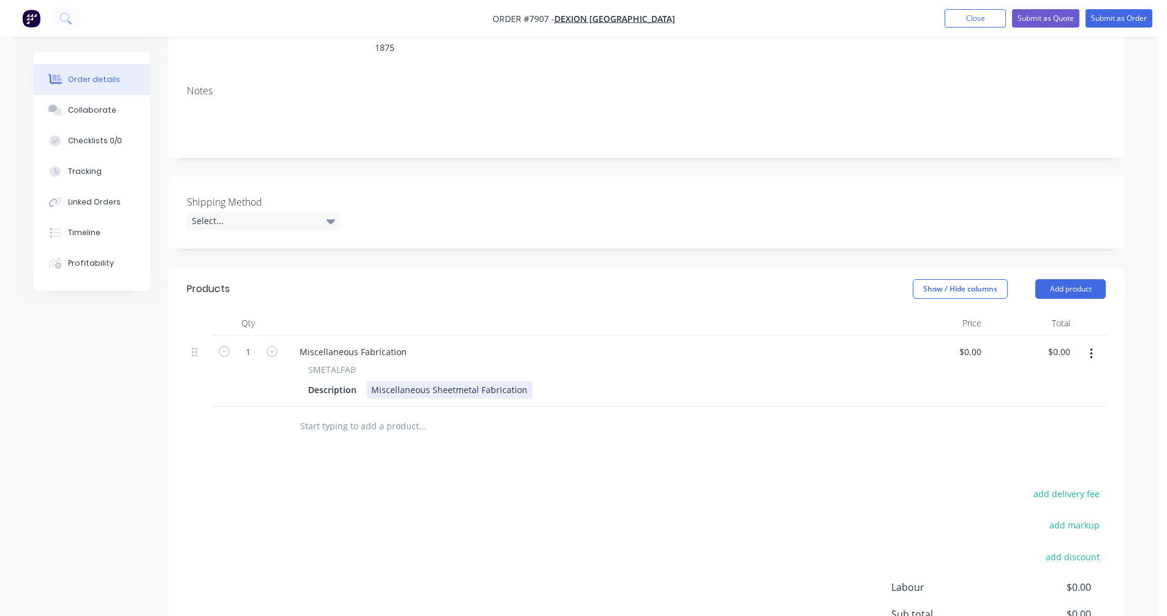
click at [521, 381] on div "Miscellaneous Sheetmetal Fabrication" at bounding box center [449, 390] width 166 height 18
drag, startPoint x: 521, startPoint y: 374, endPoint x: 360, endPoint y: 370, distance: 161.7
click at [361, 381] on div "Description Miscellaneous Sheetmetal Fabrication" at bounding box center [588, 390] width 571 height 18
paste div
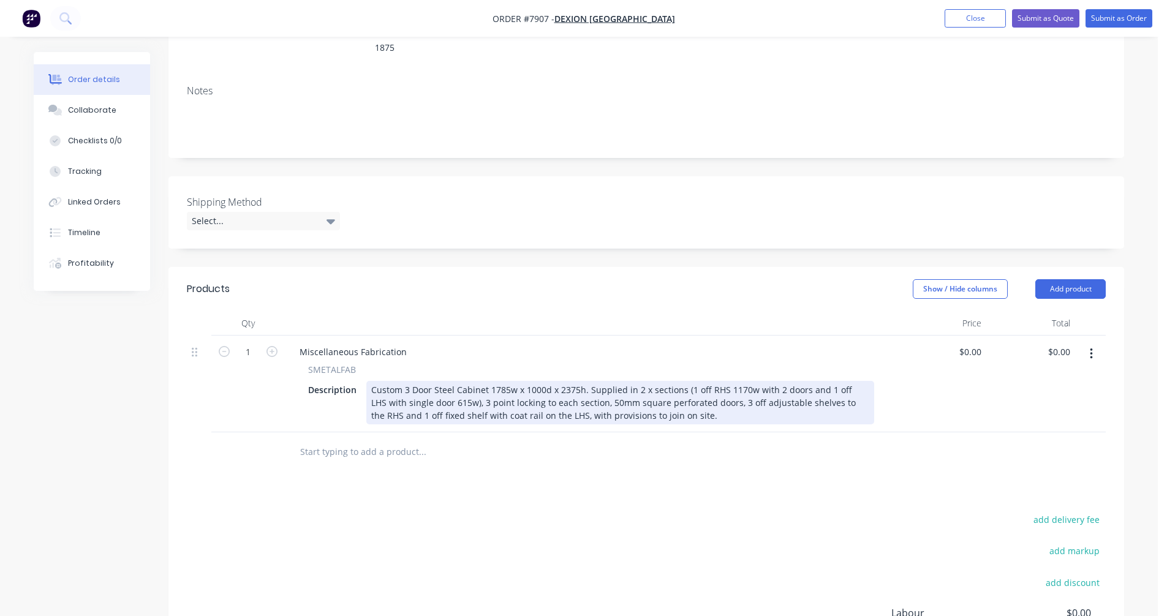
click at [407, 381] on div "Custom 3 Door Steel Cabinet 1785w x 1000d x 2375h. Supplied in 2 x sections (1 …" at bounding box center [620, 402] width 508 height 43
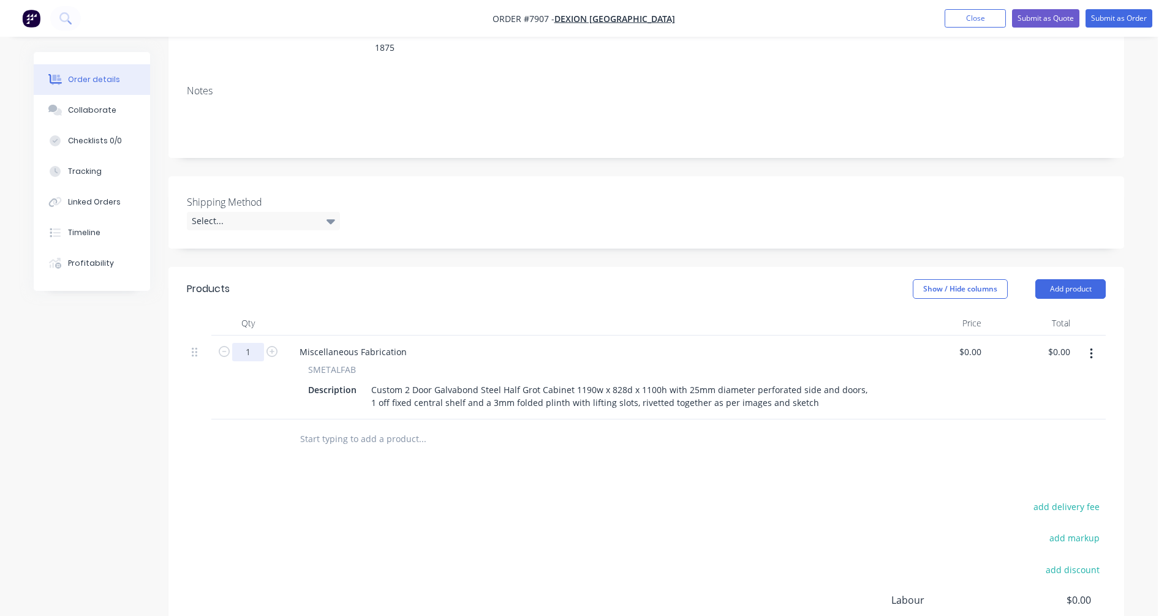
click at [254, 343] on input "1" at bounding box center [248, 352] width 32 height 18
type input "10"
type input "$0.00"
click at [329, 343] on div "Miscellaneous Fabrication" at bounding box center [353, 352] width 127 height 18
drag, startPoint x: 405, startPoint y: 336, endPoint x: 290, endPoint y: 329, distance: 115.3
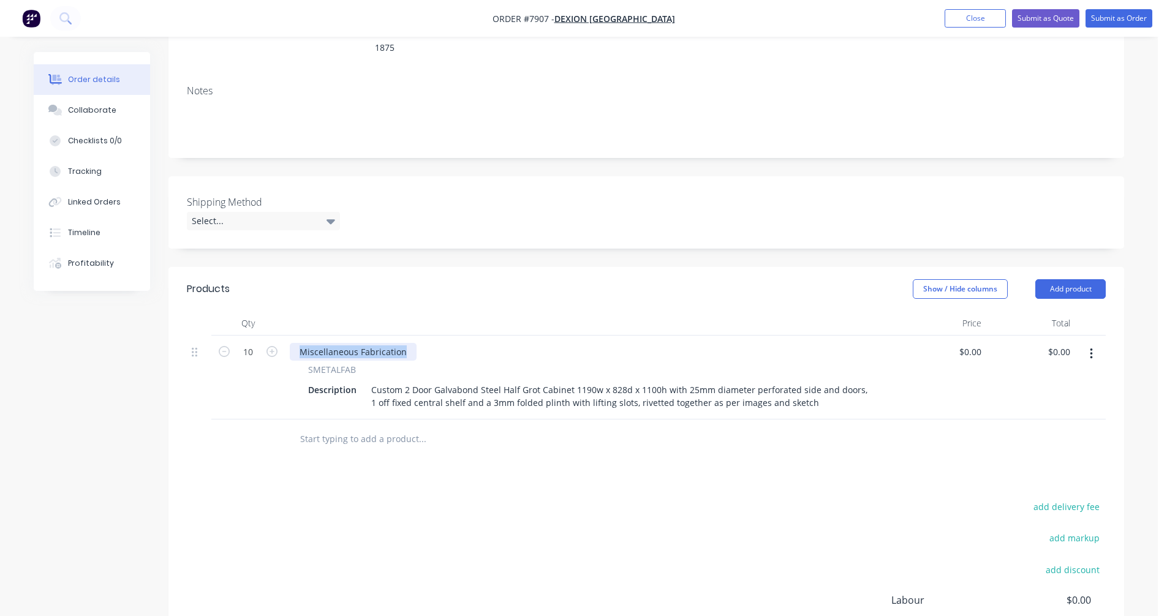
click at [290, 343] on div "Miscellaneous Fabrication" at bounding box center [353, 352] width 127 height 18
click at [355, 427] on input "text" at bounding box center [421, 439] width 245 height 24
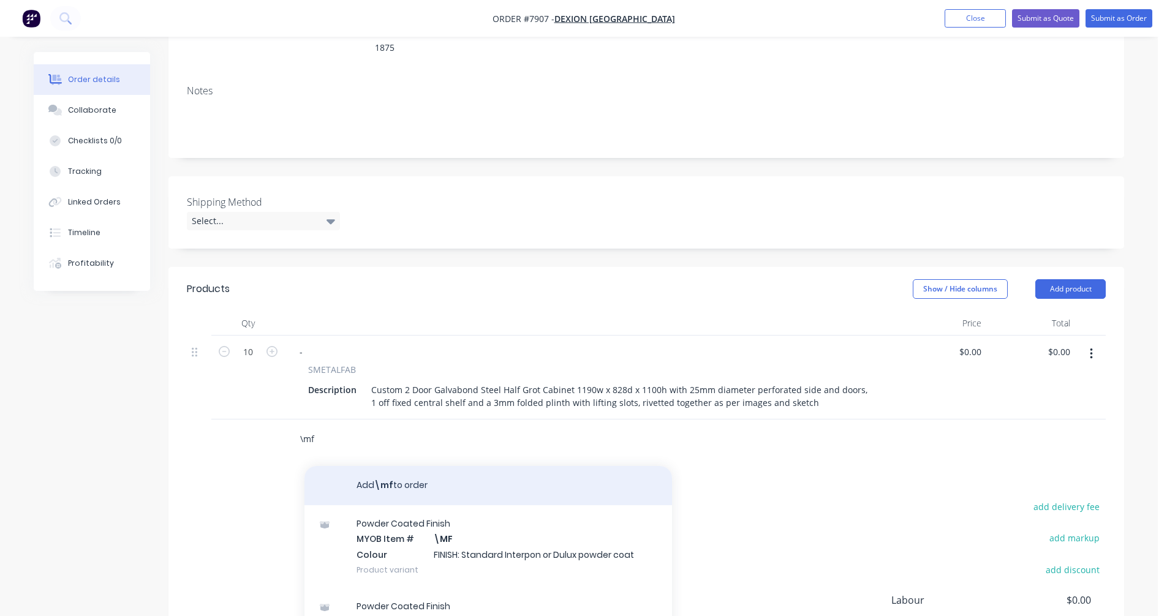
type input "\mf"
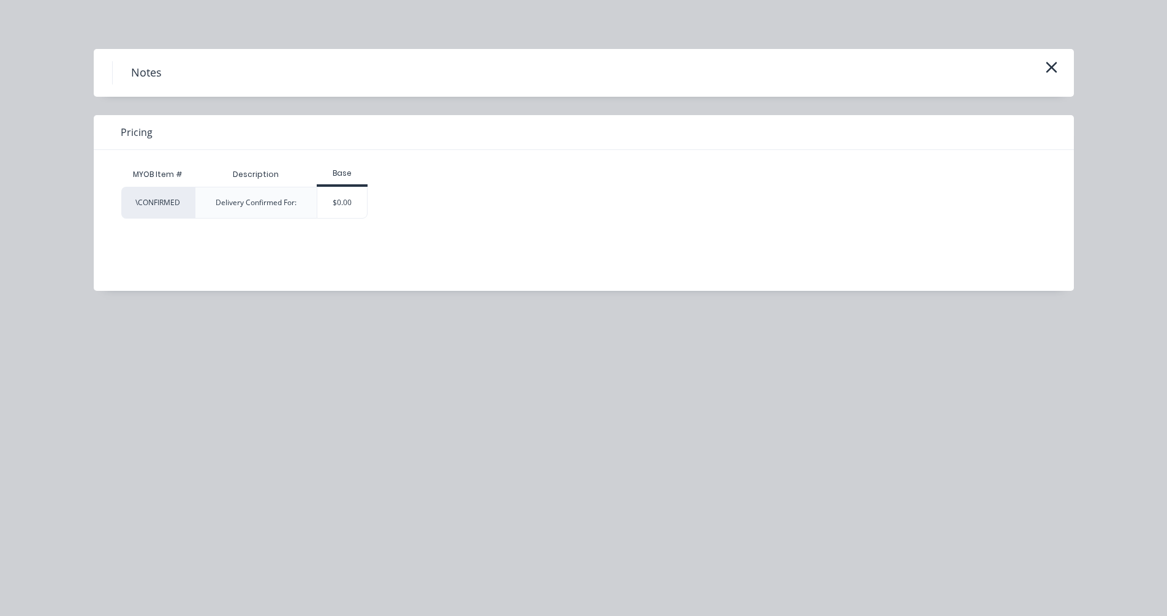
scroll to position [184, 0]
click at [331, 210] on div "$0.00" at bounding box center [342, 202] width 50 height 31
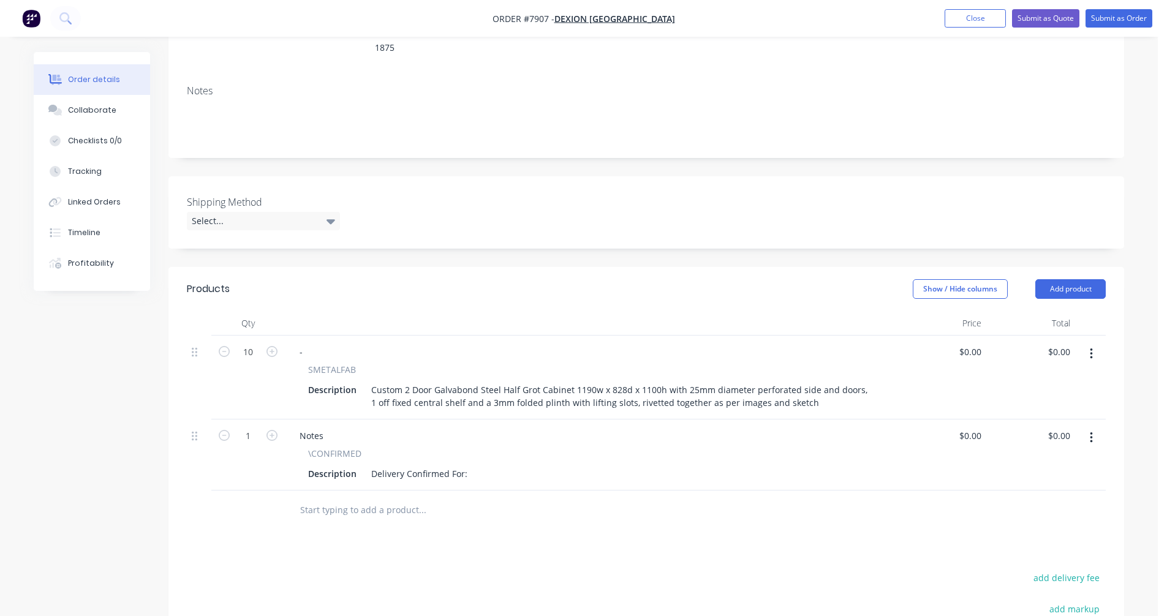
click at [1090, 432] on icon "button" at bounding box center [1091, 437] width 2 height 11
click at [1000, 511] on button "Exclude from tax" at bounding box center [1047, 518] width 116 height 24
click at [1095, 427] on button "button" at bounding box center [1091, 438] width 29 height 22
click at [1034, 510] on div "Include in tax" at bounding box center [1047, 519] width 94 height 18
click at [1088, 427] on button "button" at bounding box center [1091, 438] width 29 height 22
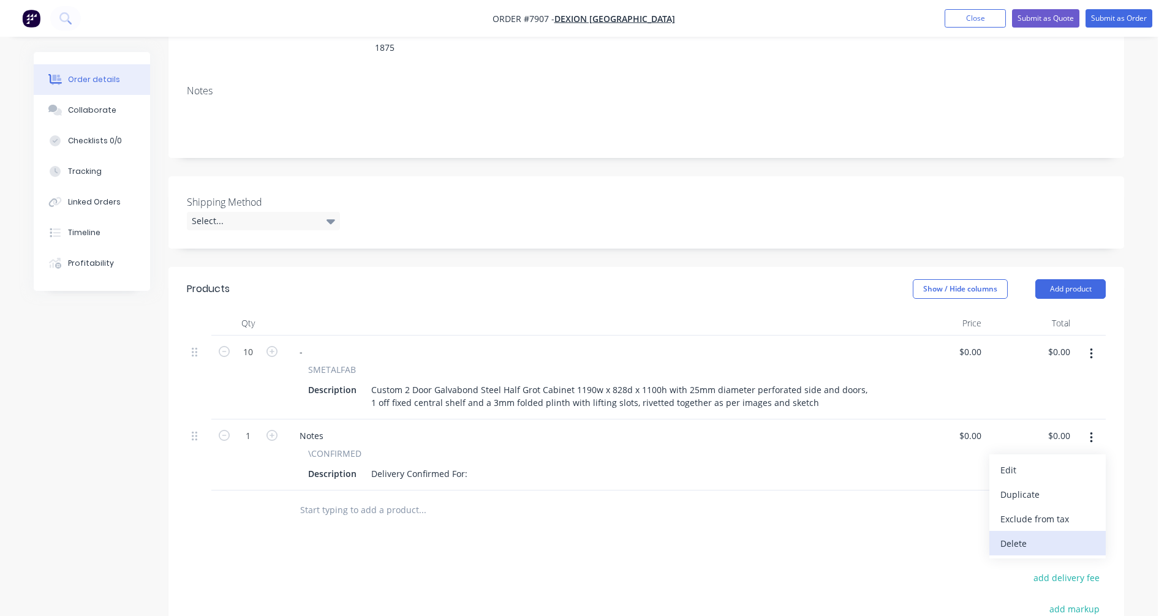
click at [1014, 535] on div "Delete" at bounding box center [1047, 544] width 94 height 18
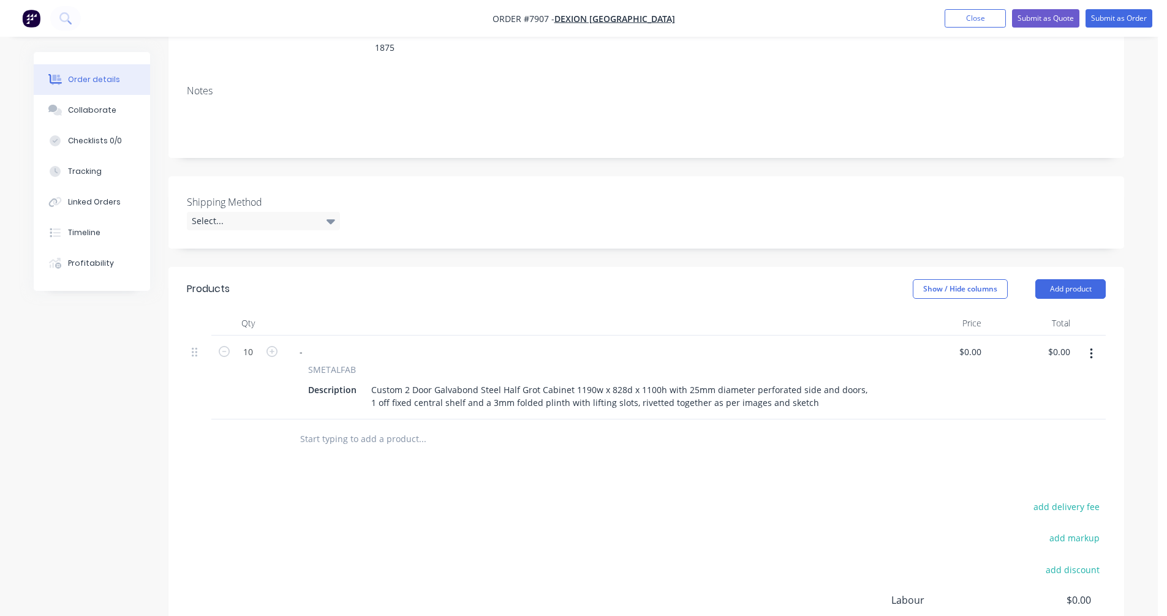
click at [332, 429] on input "text" at bounding box center [421, 439] width 245 height 24
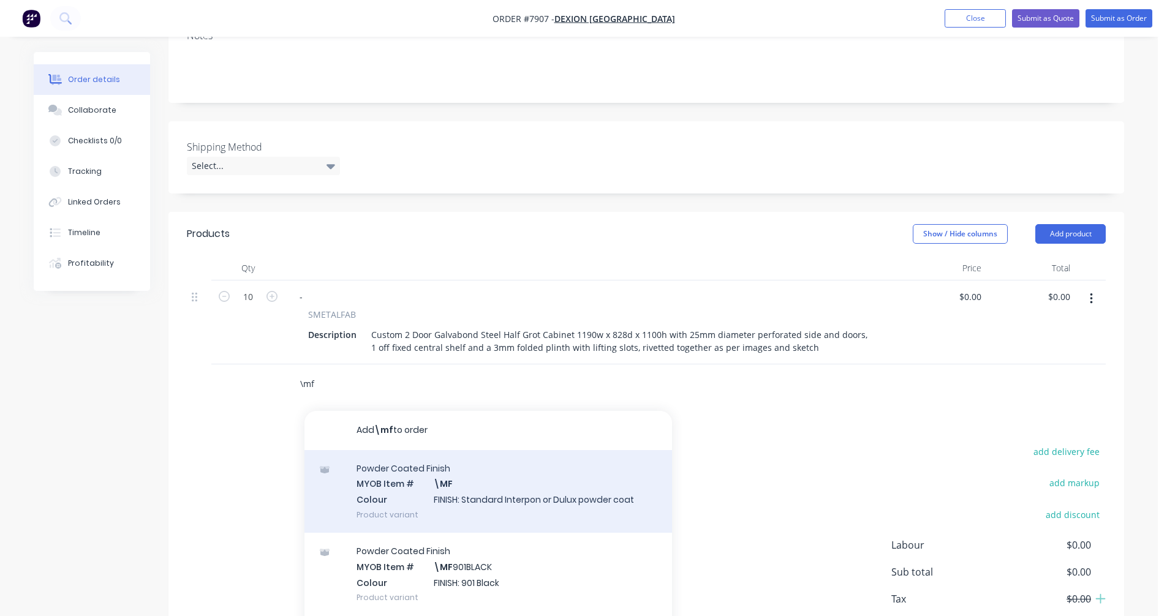
scroll to position [245, 0]
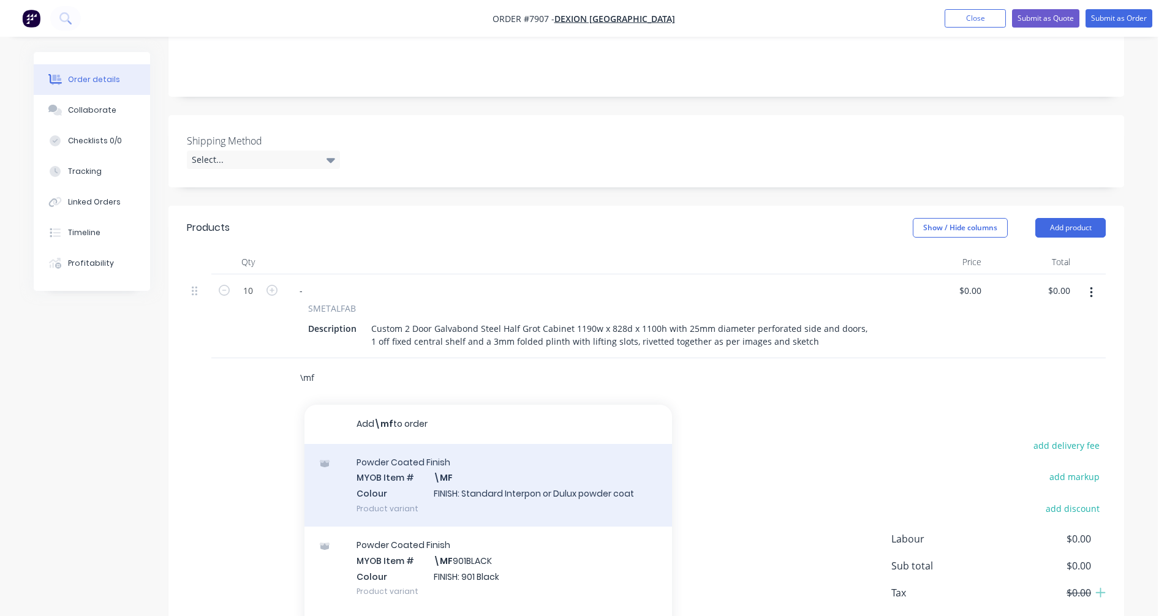
type input "\mf"
click at [476, 472] on div "Powder Coated Finish MYOB Item # \MF Colour FINISH: Standard Interpon or Dulux …" at bounding box center [487, 485] width 367 height 83
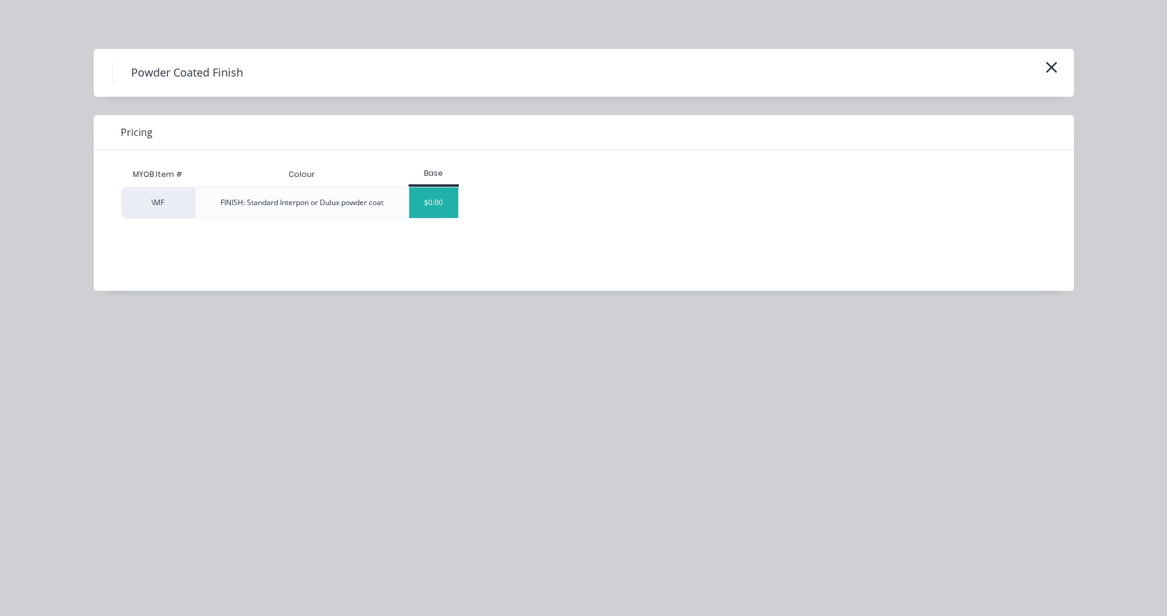
click at [425, 204] on div "$0.00" at bounding box center [434, 202] width 50 height 31
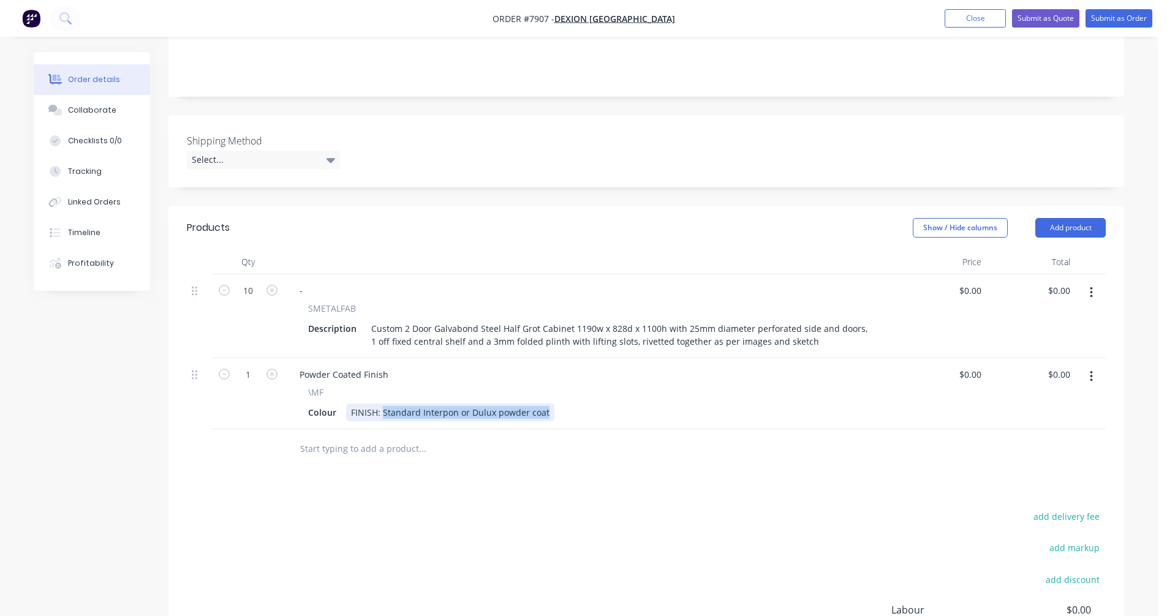
drag, startPoint x: 543, startPoint y: 395, endPoint x: 381, endPoint y: 388, distance: 162.4
click at [381, 404] on div "FINISH: Standard Interpon or Dulux powder coat" at bounding box center [450, 413] width 208 height 18
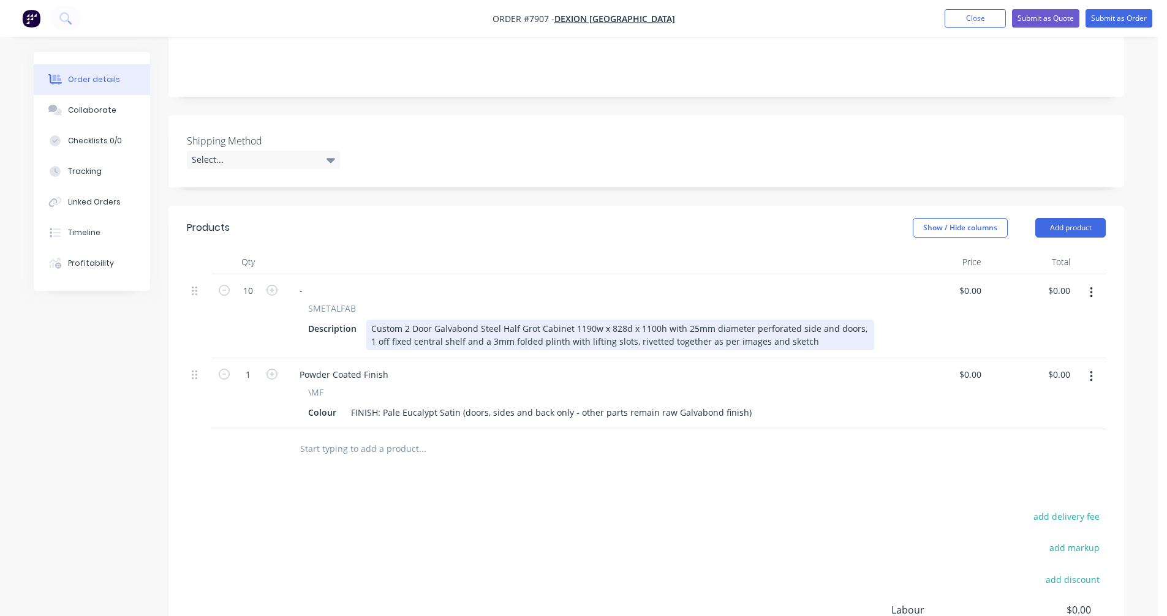
click at [577, 320] on div "Custom 2 Door Galvabond Steel Half Grot Cabinet 1190w x 828d x 1100h with 25mm …" at bounding box center [620, 335] width 508 height 31
click at [605, 322] on div "Custom 2 Door Galvabond Steel Half Grot Cabinet 1190w x 828d x 1100h with 25mm …" at bounding box center [620, 335] width 508 height 31
type input "$1,369.00"
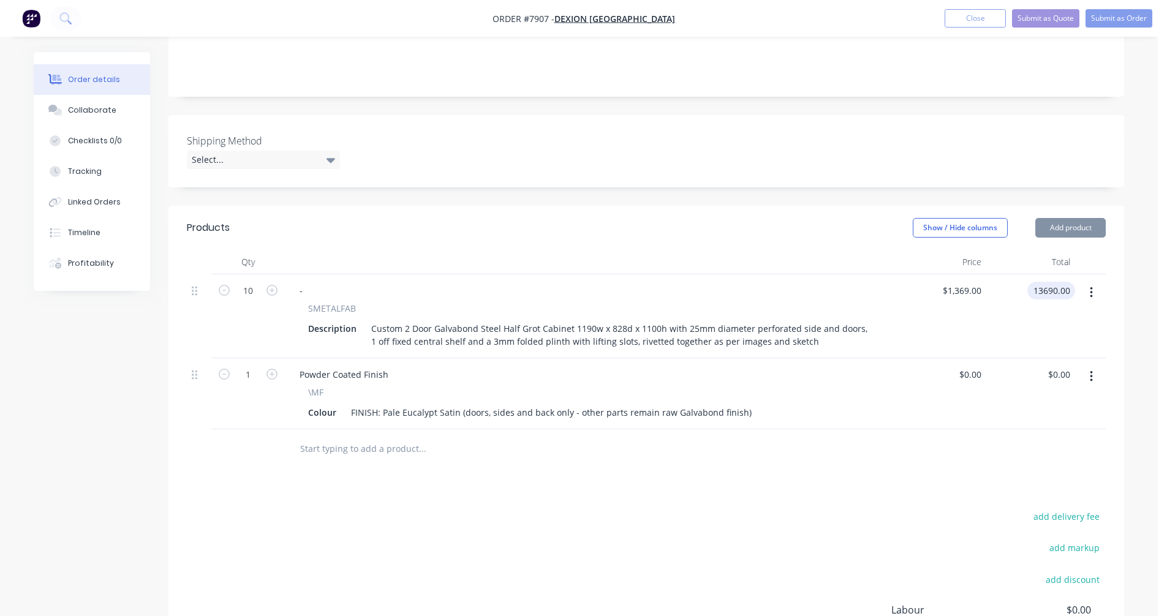
type input "$13,690.00"
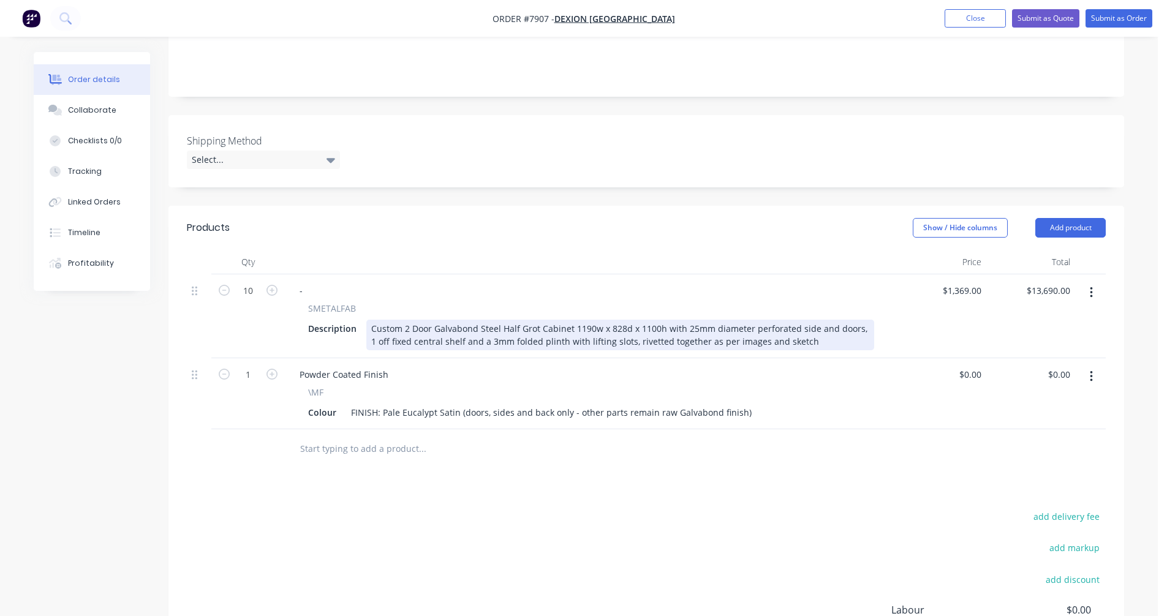
click at [638, 320] on div "Custom 2 Door Galvabond Steel Half Grot Cabinet 1190w x 828d x 1100h with 25mm …" at bounding box center [620, 335] width 508 height 31
type input "$1,344.00"
type input "$13,440.00"
click at [454, 324] on div "Custom 2 Door Galvabond Steel Half Grot Cabinet 1190w x 828d x 1100h with 25mm …" at bounding box center [620, 335] width 508 height 31
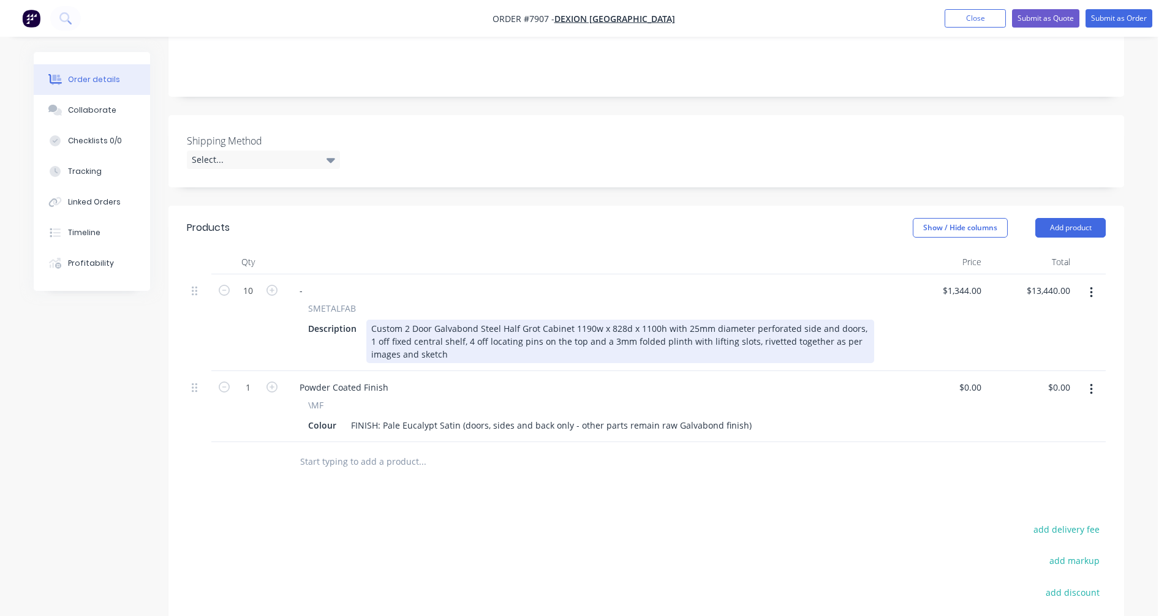
click at [611, 328] on div "Custom 2 Door Galvabond Steel Half Grot Cabinet 1190w x 828d x 1100h with 25mm …" at bounding box center [620, 341] width 508 height 43
type input "$1,328.00"
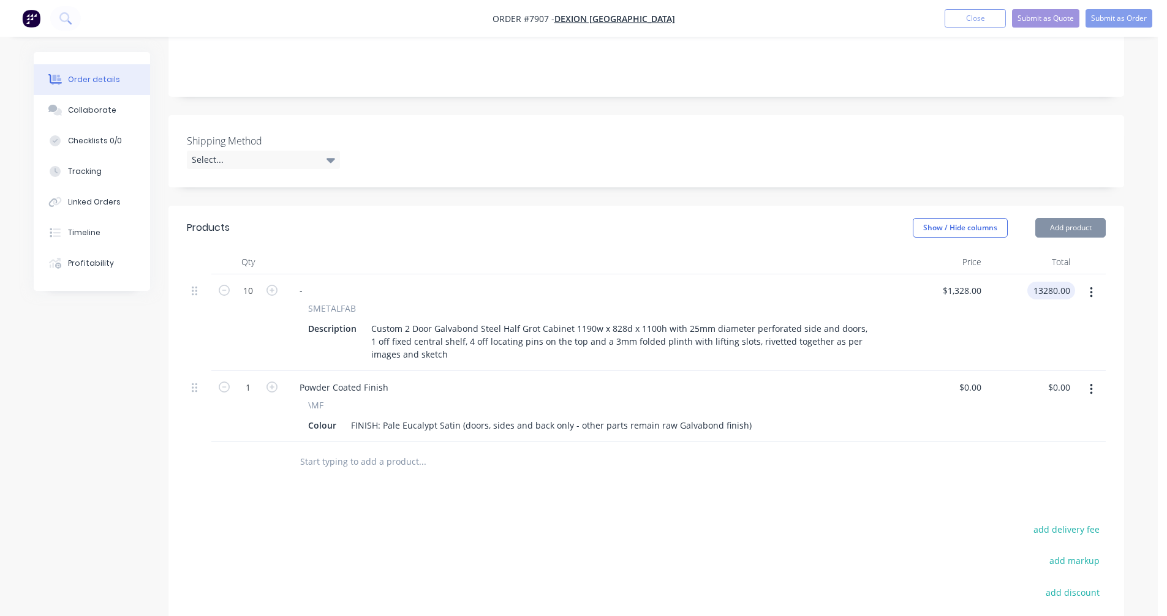
type input "$13,280.00"
